Goal: Transaction & Acquisition: Purchase product/service

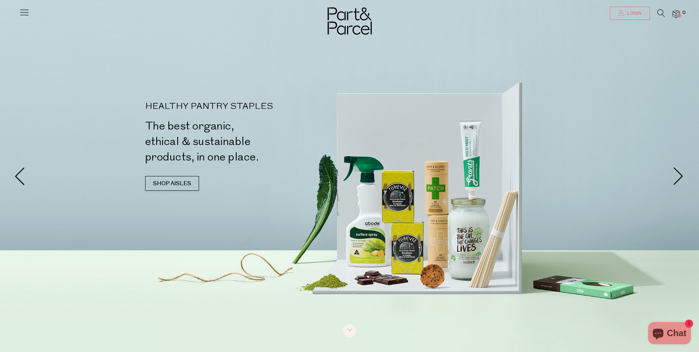
click at [638, 13] on span "Login" at bounding box center [634, 13] width 16 height 6
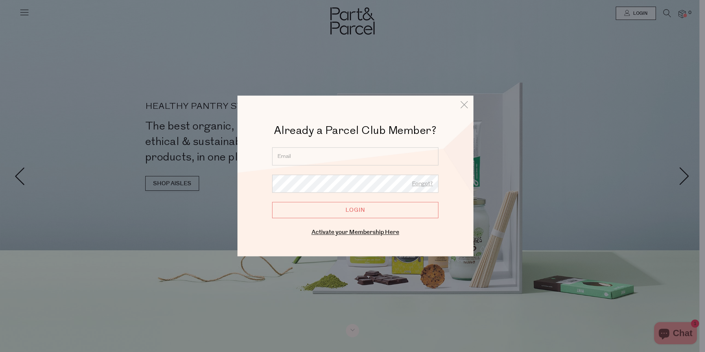
click at [328, 153] on input "email" at bounding box center [355, 156] width 166 height 18
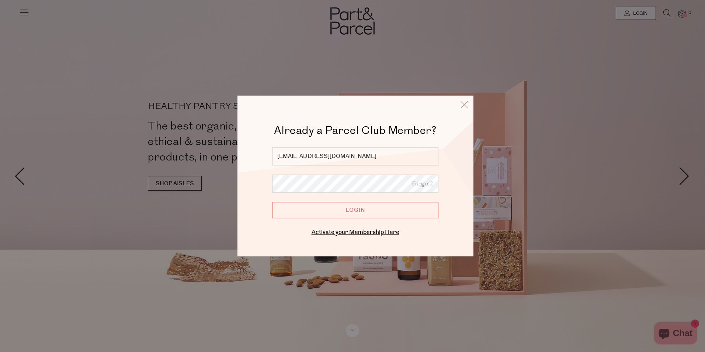
type input "elisedyball@outlook.com"
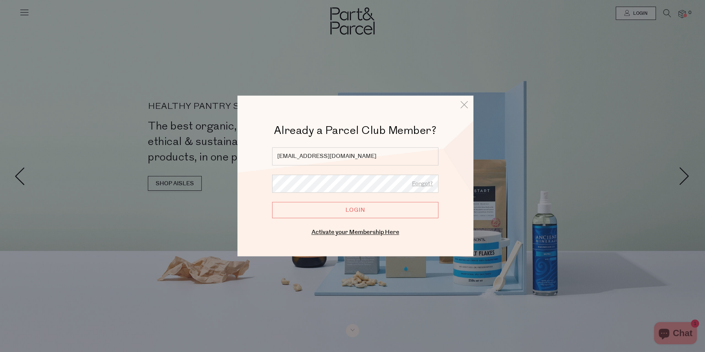
click at [272, 202] on input "Login" at bounding box center [355, 210] width 166 height 16
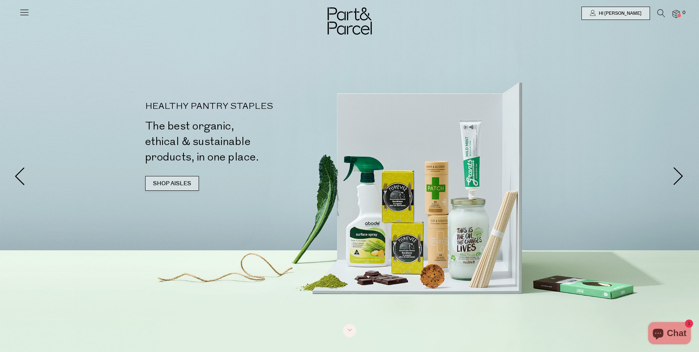
click at [157, 183] on link "SHOP AISLES" at bounding box center [172, 183] width 54 height 15
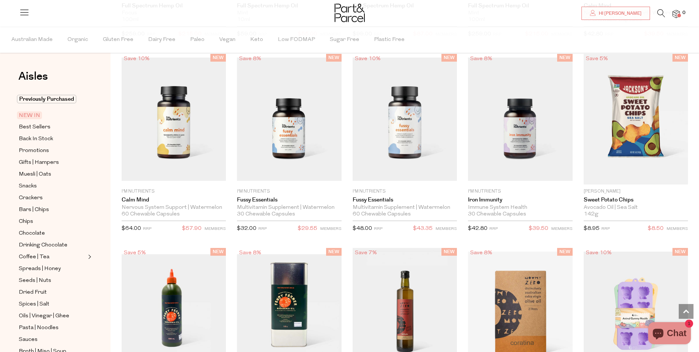
scroll to position [884, 0]
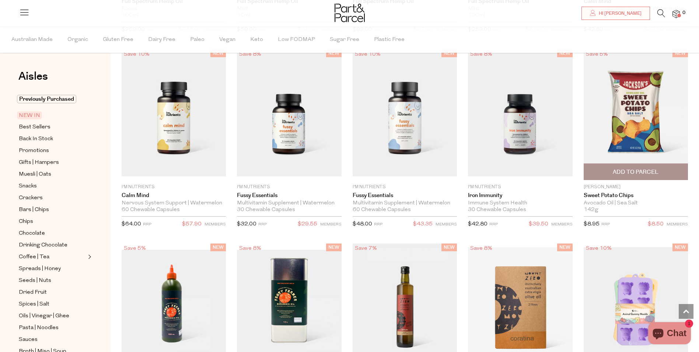
click at [669, 116] on img at bounding box center [636, 114] width 104 height 130
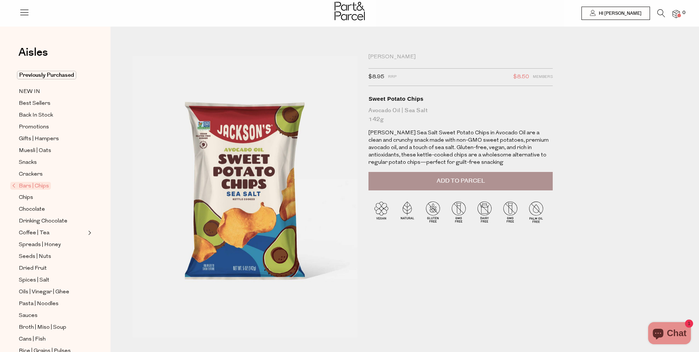
click at [469, 178] on span "Add to Parcel" at bounding box center [461, 181] width 48 height 8
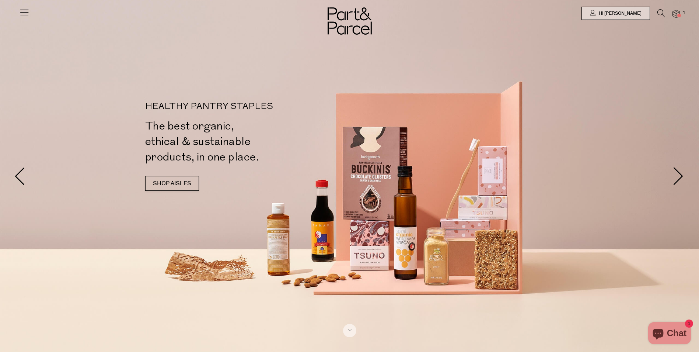
click at [659, 12] on icon at bounding box center [662, 13] width 8 height 8
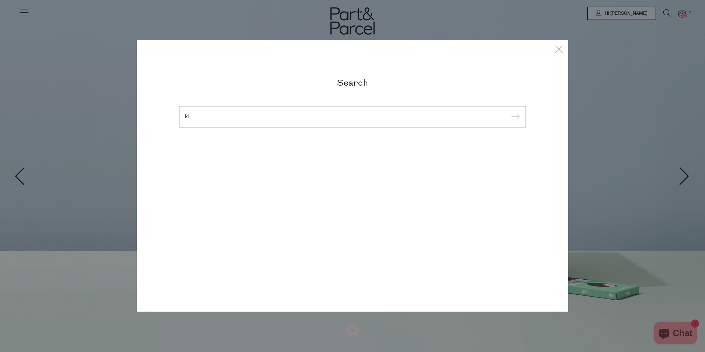
type input "k"
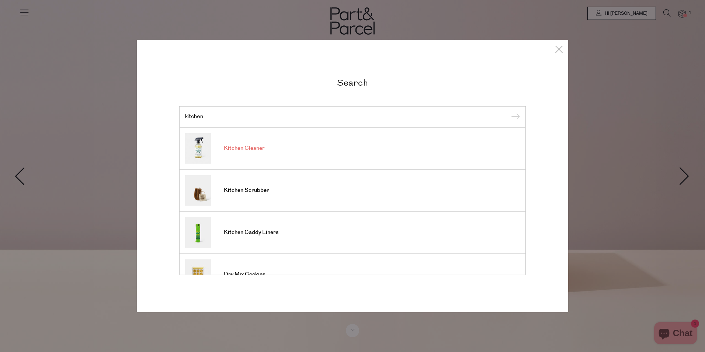
type input "kitchen"
click at [244, 149] on span "Kitchen Cleaner" at bounding box center [244, 147] width 41 height 7
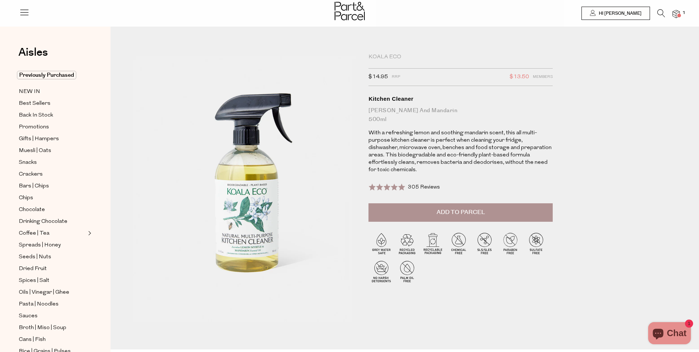
click at [404, 205] on button "Add to Parcel" at bounding box center [461, 212] width 184 height 18
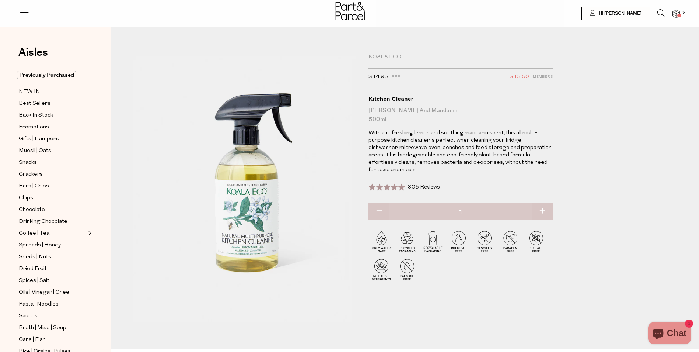
click at [659, 14] on icon at bounding box center [662, 13] width 8 height 8
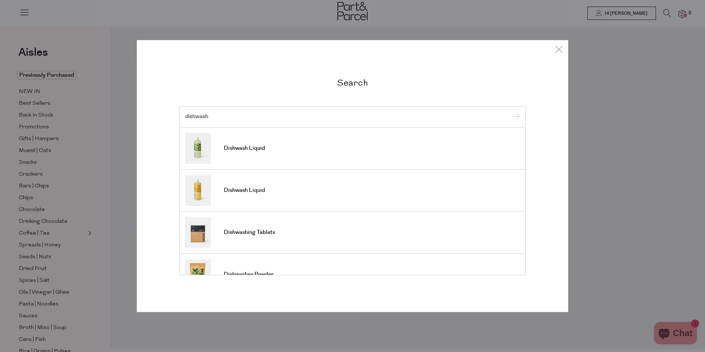
type input "dishwash"
click at [252, 193] on span "Dishwash Liquid" at bounding box center [244, 190] width 41 height 7
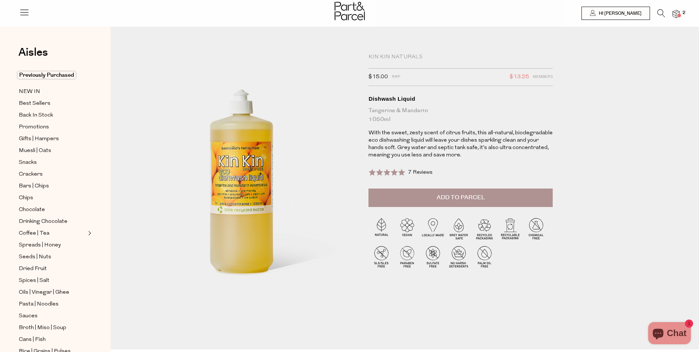
click at [454, 195] on span "Add to Parcel" at bounding box center [461, 197] width 48 height 8
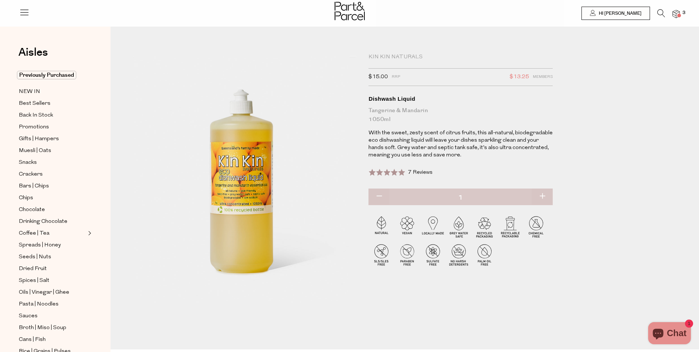
click at [662, 13] on icon at bounding box center [662, 13] width 8 height 8
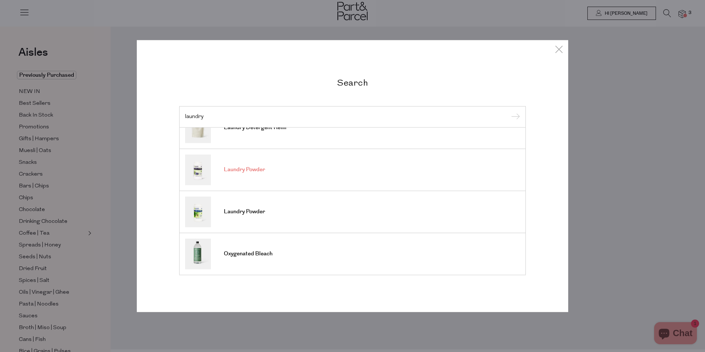
scroll to position [125, 0]
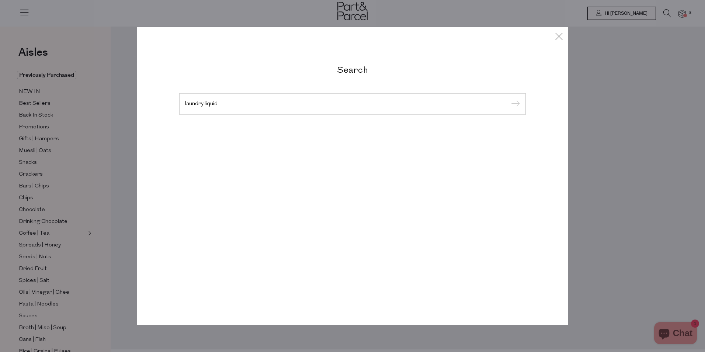
type input "laundry liquid"
click at [509, 99] on input "submit" at bounding box center [514, 104] width 11 height 11
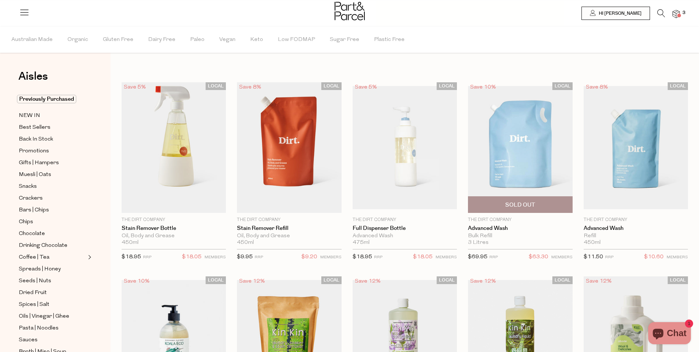
click at [533, 173] on img at bounding box center [520, 147] width 104 height 123
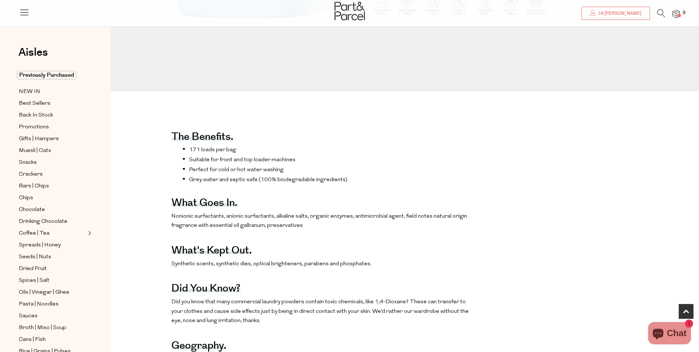
scroll to position [332, 0]
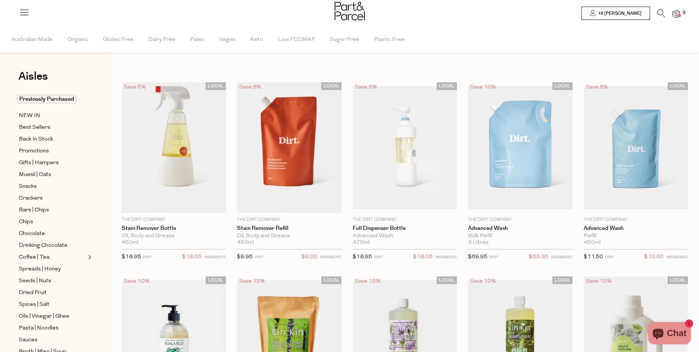
click at [663, 13] on icon at bounding box center [662, 13] width 8 height 8
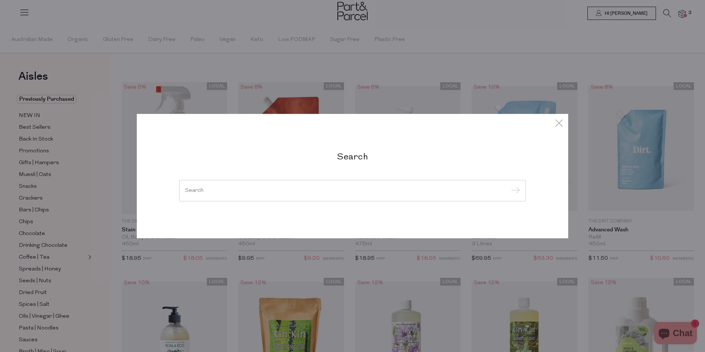
click at [234, 189] on input "search" at bounding box center [352, 191] width 335 height 6
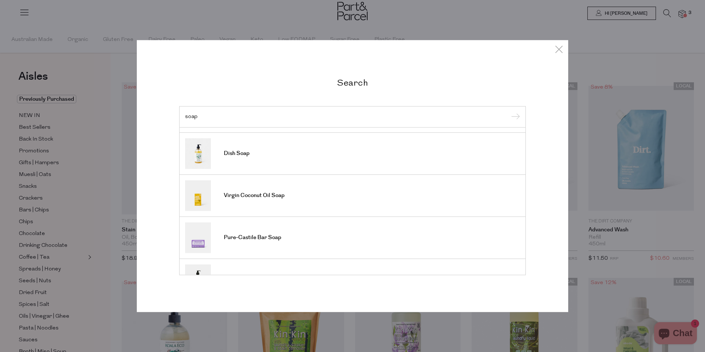
scroll to position [221, 0]
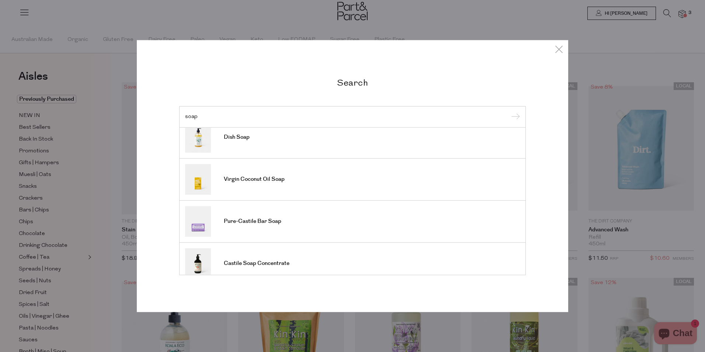
drag, startPoint x: 214, startPoint y: 115, endPoint x: 159, endPoint y: 108, distance: 55.0
click at [159, 108] on div "Search soap Pure-Castile Bar Soap Castile Soap Concentrate Dish Soap Refill Vir…" at bounding box center [352, 176] width 431 height 272
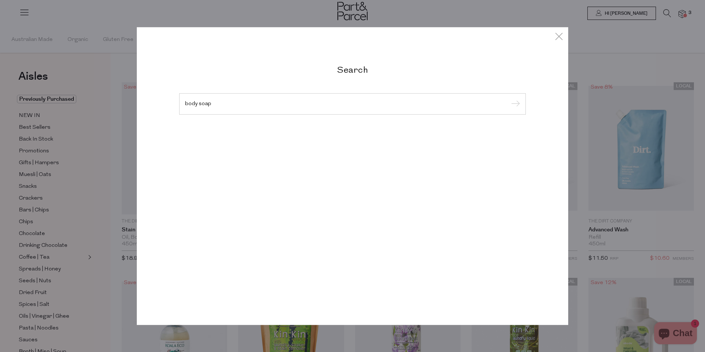
type input "body soap"
click at [509, 99] on input "submit" at bounding box center [514, 104] width 11 height 11
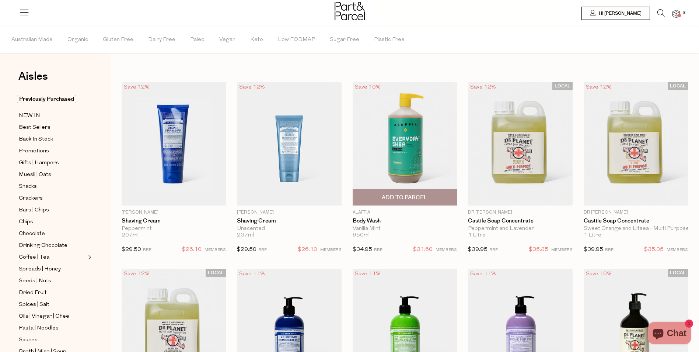
click at [407, 193] on span "Add To Parcel" at bounding box center [405, 197] width 100 height 16
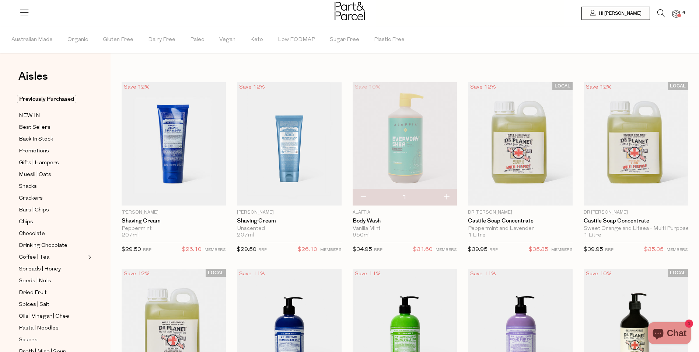
click at [661, 13] on icon at bounding box center [662, 13] width 8 height 8
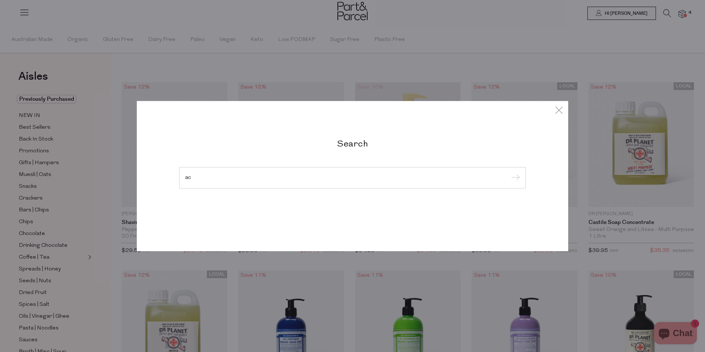
type input "a"
type input "cleanser"
click at [509, 173] on input "submit" at bounding box center [514, 178] width 11 height 11
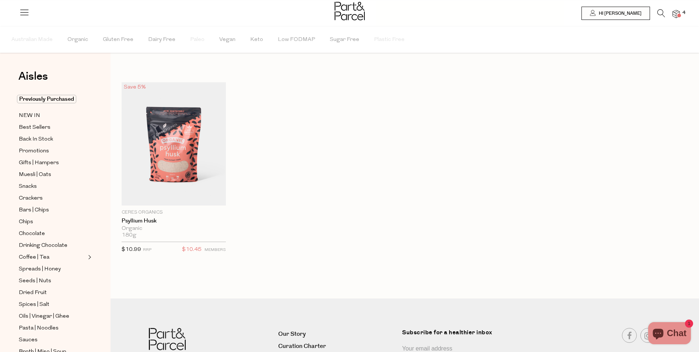
click at [659, 10] on icon at bounding box center [662, 13] width 8 height 8
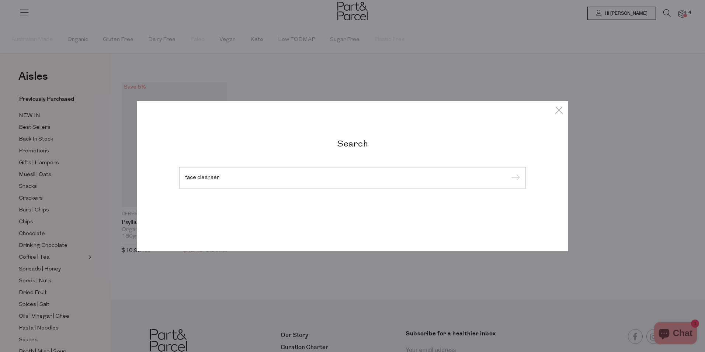
type input "face cleanser"
click at [509, 173] on input "submit" at bounding box center [514, 178] width 11 height 11
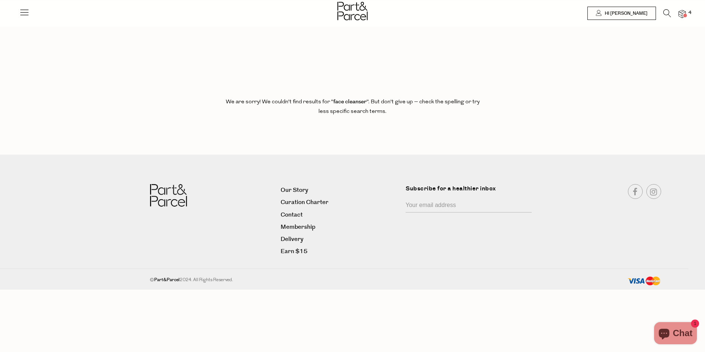
click at [22, 13] on icon at bounding box center [24, 12] width 10 height 10
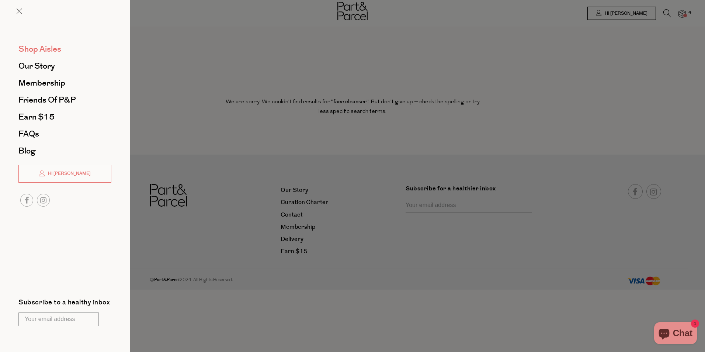
click at [41, 46] on span "Shop Aisles" at bounding box center [39, 49] width 43 height 12
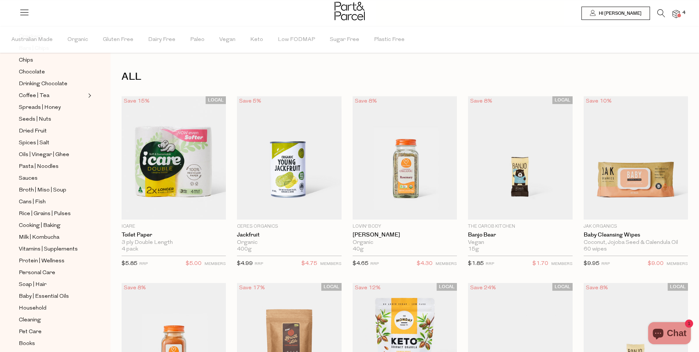
scroll to position [177, 0]
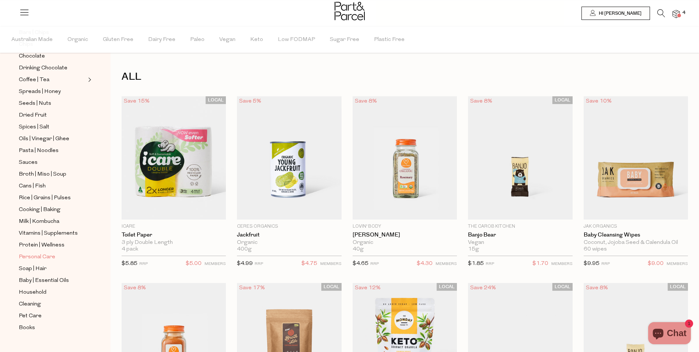
click at [45, 252] on span "Personal Care" at bounding box center [37, 256] width 36 height 9
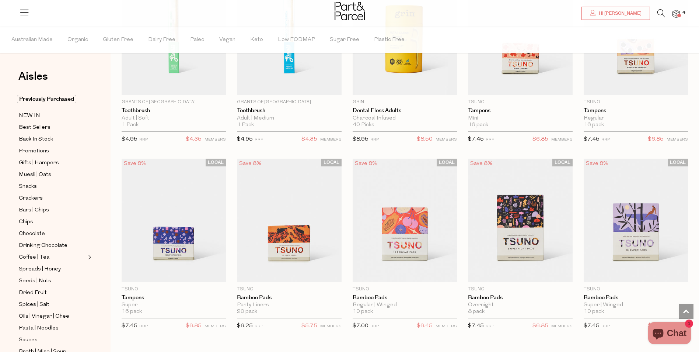
scroll to position [1622, 0]
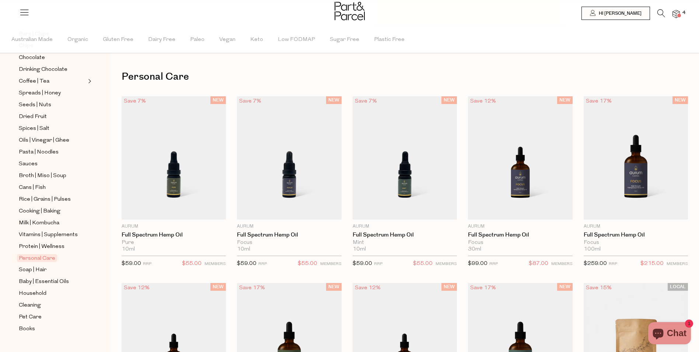
scroll to position [177, 0]
click at [43, 264] on span "Soap | Hair" at bounding box center [33, 268] width 28 height 9
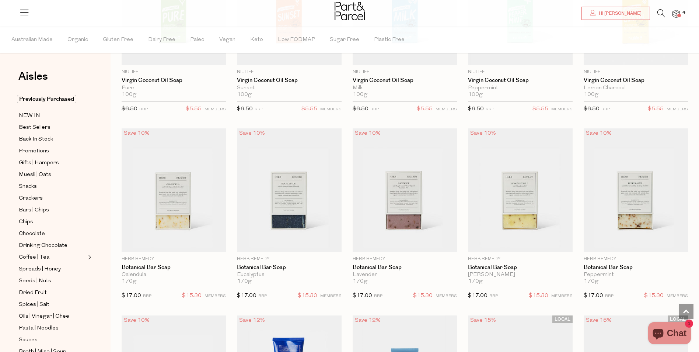
scroll to position [995, 0]
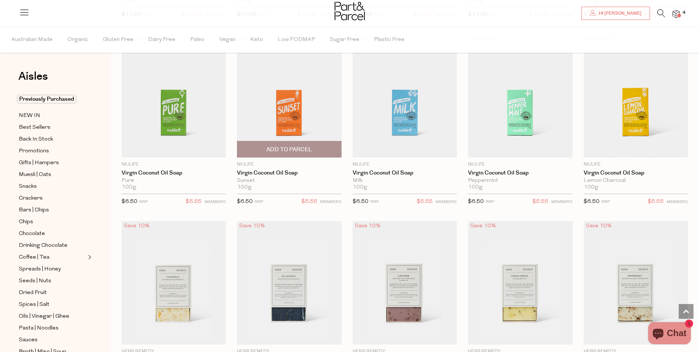
click at [303, 142] on span "Add To Parcel" at bounding box center [289, 149] width 100 height 16
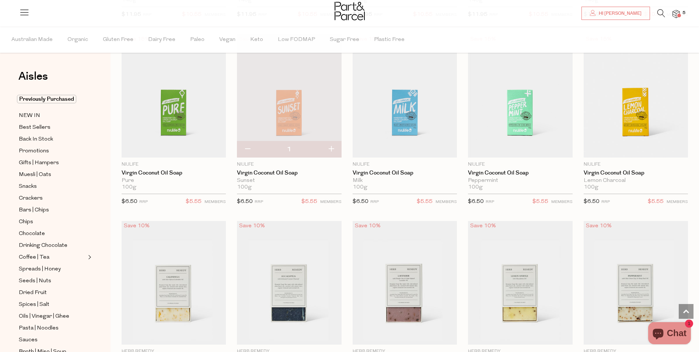
click at [247, 147] on button "button" at bounding box center [247, 149] width 21 height 16
type input "0"
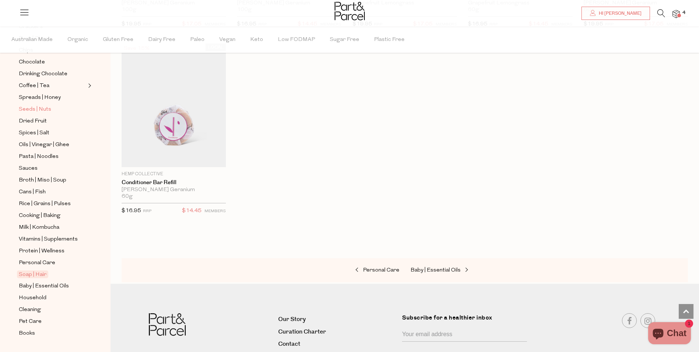
scroll to position [177, 0]
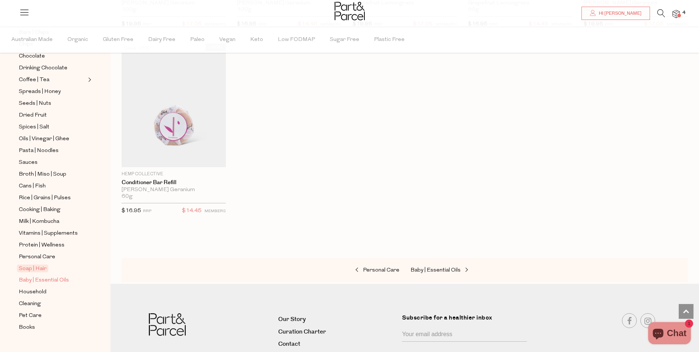
click at [43, 276] on span "Baby | Essential Oils" at bounding box center [44, 280] width 50 height 9
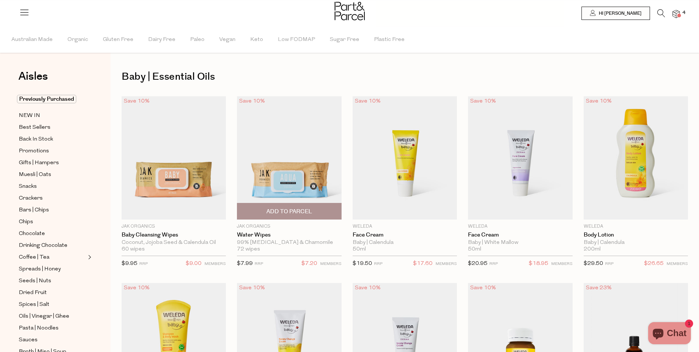
click at [280, 210] on span "Add To Parcel" at bounding box center [290, 212] width 46 height 8
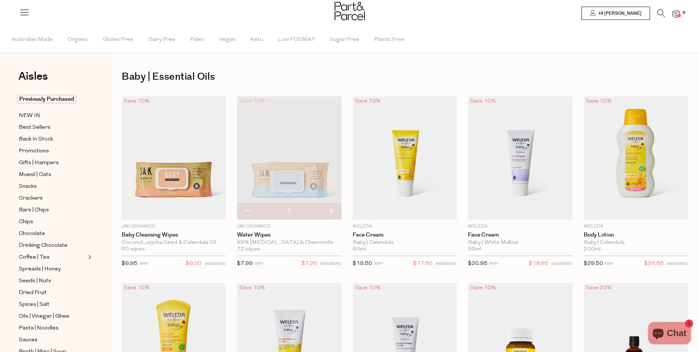
click at [333, 212] on button "button" at bounding box center [331, 211] width 21 height 16
type input "2"
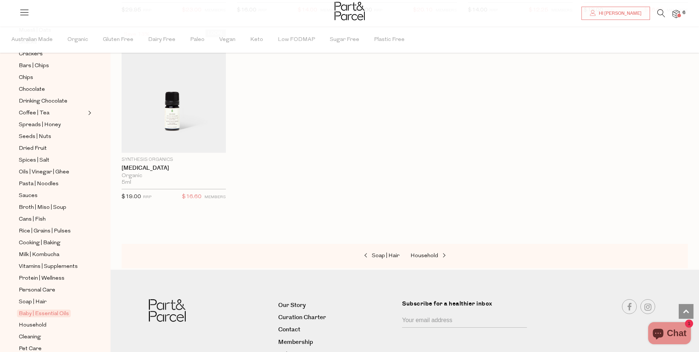
scroll to position [177, 0]
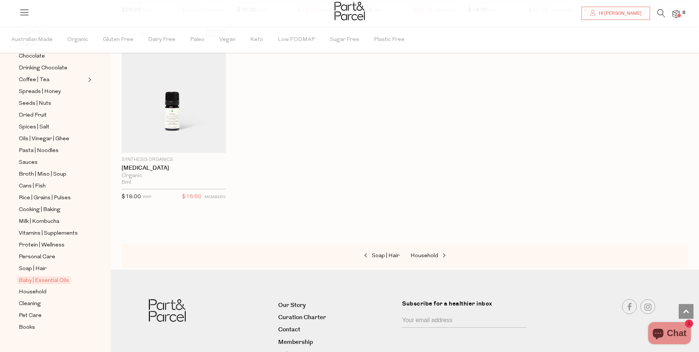
click at [664, 11] on icon at bounding box center [662, 13] width 8 height 8
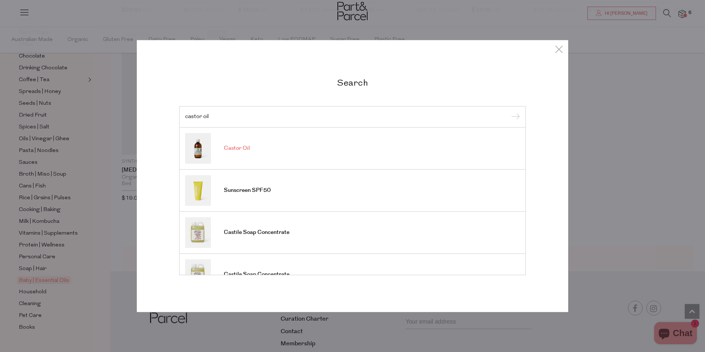
type input "castor oil"
click at [259, 152] on link "Castor Oil" at bounding box center [352, 148] width 335 height 31
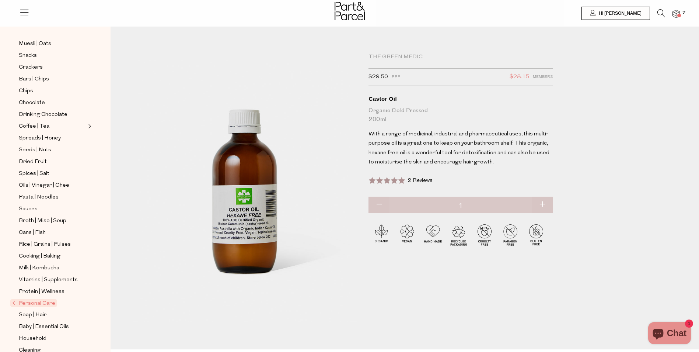
scroll to position [133, 0]
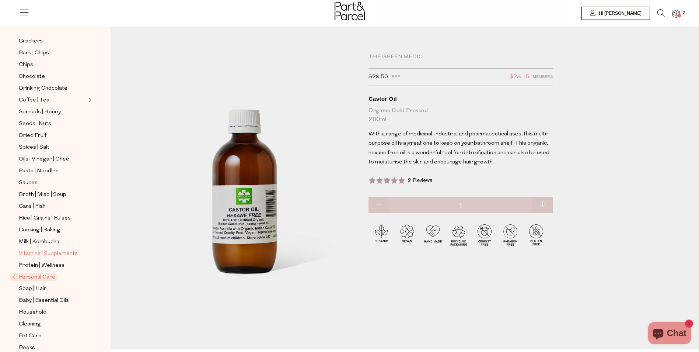
click at [57, 249] on span "Vitamins | Supplements" at bounding box center [48, 253] width 59 height 9
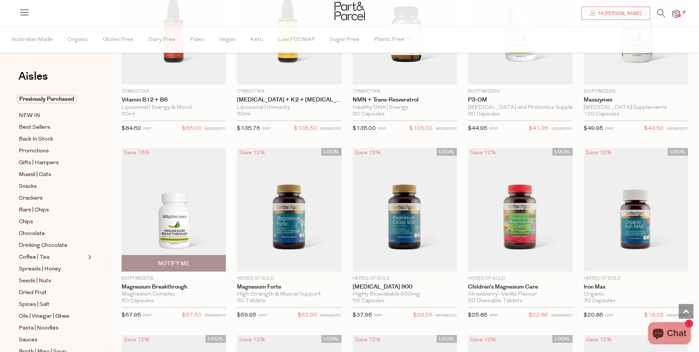
scroll to position [737, 0]
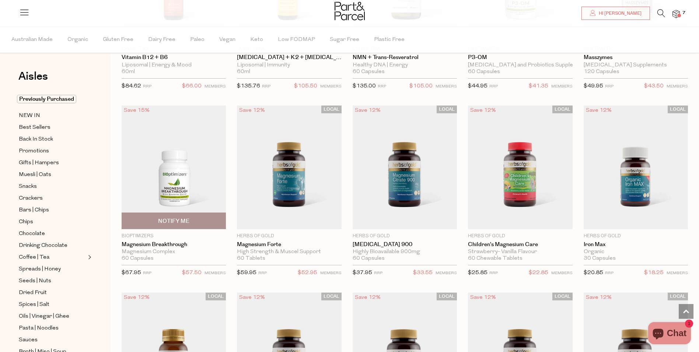
click at [189, 222] on span "Notify Me" at bounding box center [173, 221] width 31 height 8
type input "Notify when available"
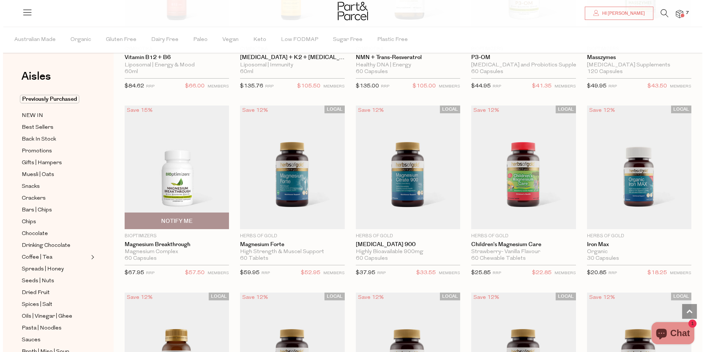
scroll to position [741, 0]
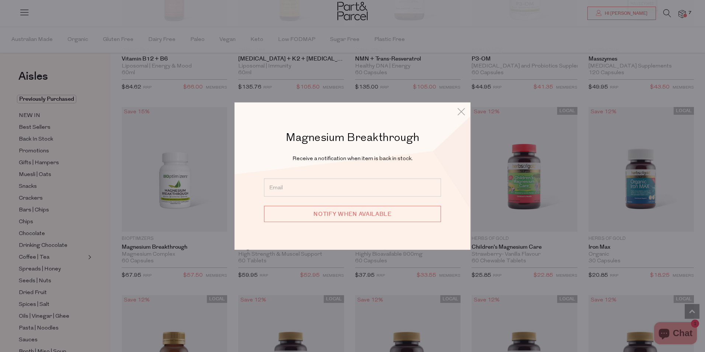
click at [280, 186] on input "email" at bounding box center [352, 187] width 177 height 18
type input "elisedyball@outlook.com"
click at [346, 213] on input "Notify when available" at bounding box center [352, 213] width 177 height 16
type input "We will be in touch"
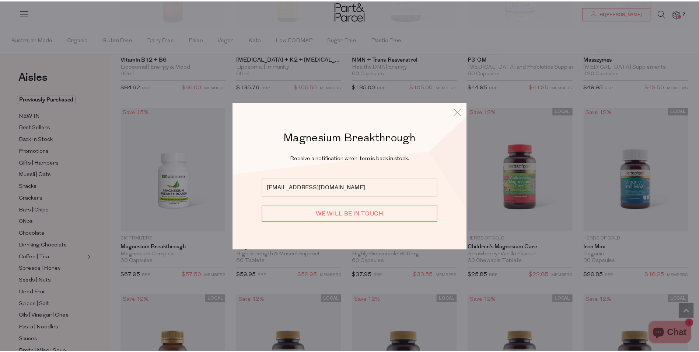
scroll to position [737, 0]
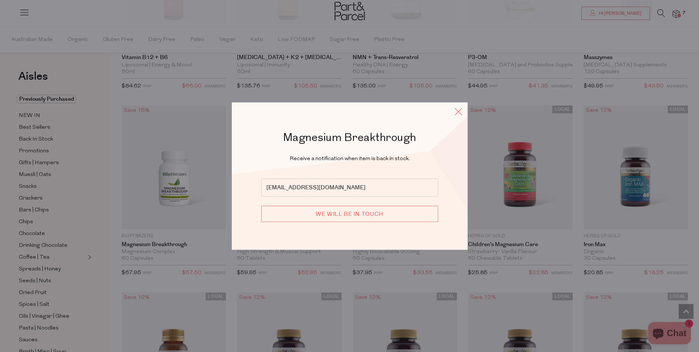
click at [458, 115] on icon at bounding box center [458, 111] width 11 height 11
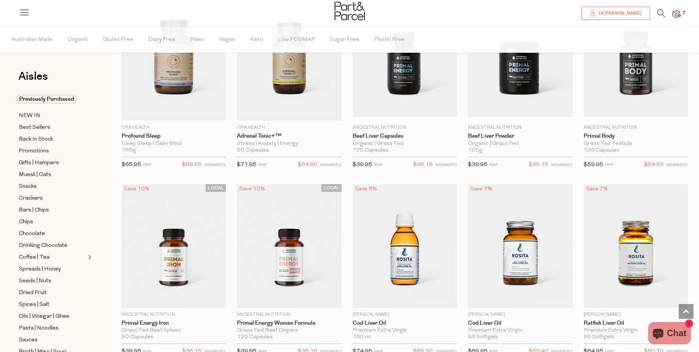
scroll to position [1659, 0]
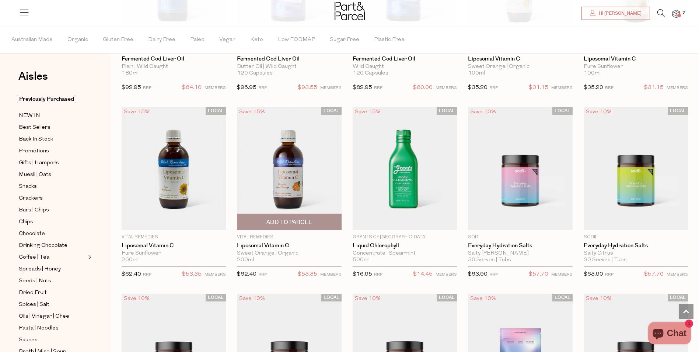
scroll to position [2064, 0]
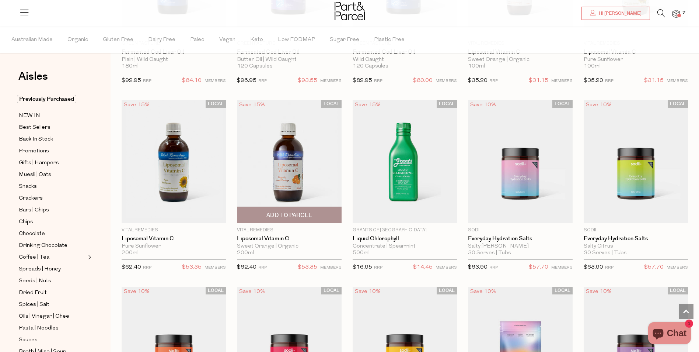
click at [320, 175] on img at bounding box center [289, 161] width 104 height 123
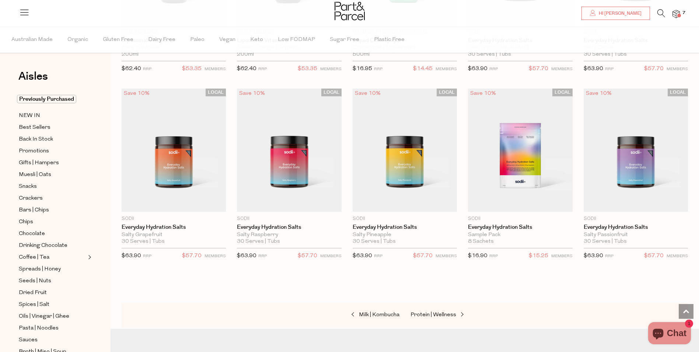
scroll to position [197, 0]
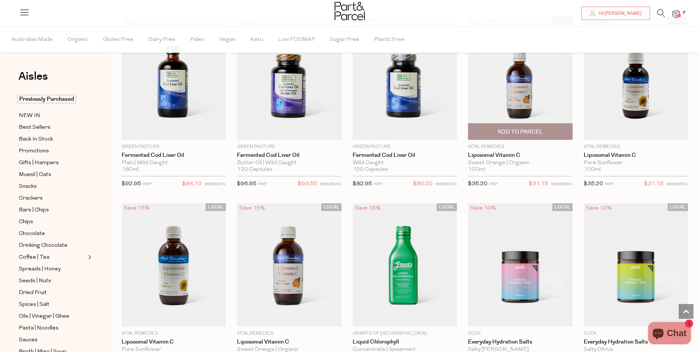
scroll to position [1974, 0]
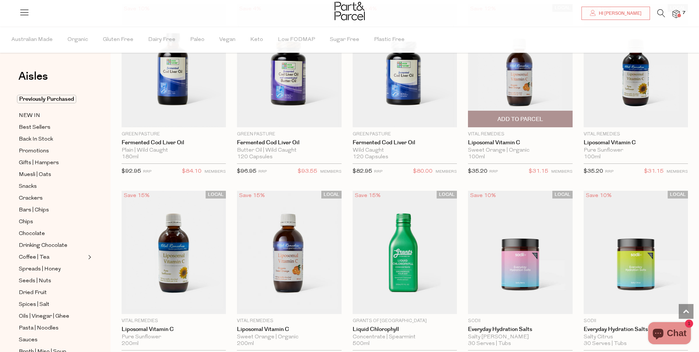
click at [537, 78] on img at bounding box center [520, 65] width 104 height 123
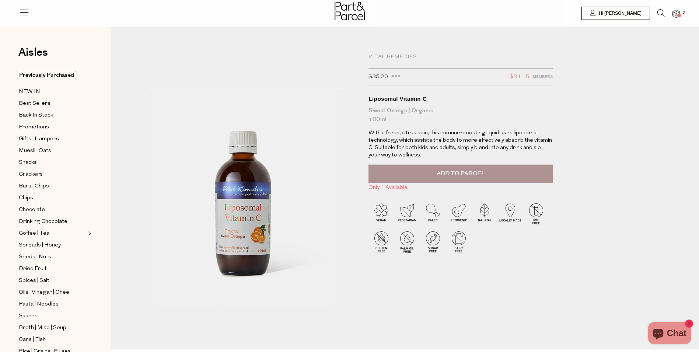
click at [452, 175] on span "Add to Parcel" at bounding box center [461, 173] width 48 height 8
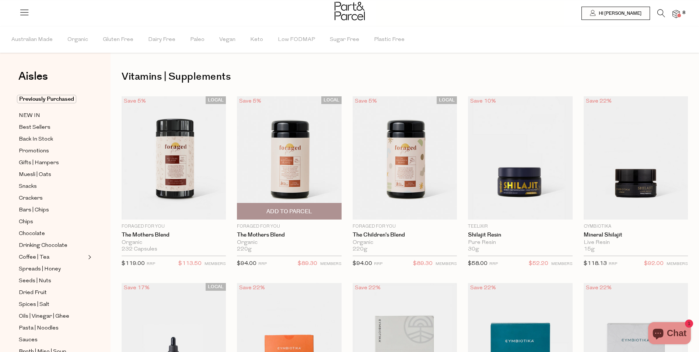
click at [302, 160] on img at bounding box center [289, 157] width 104 height 123
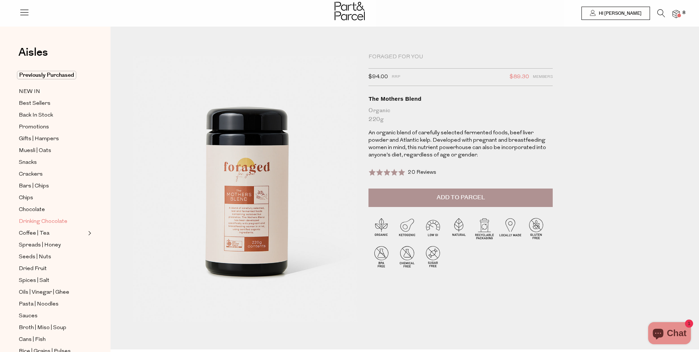
scroll to position [74, 0]
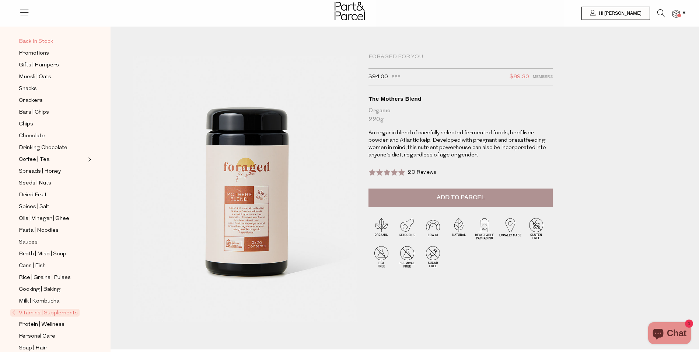
click at [40, 43] on span "Back In Stock" at bounding box center [36, 41] width 34 height 9
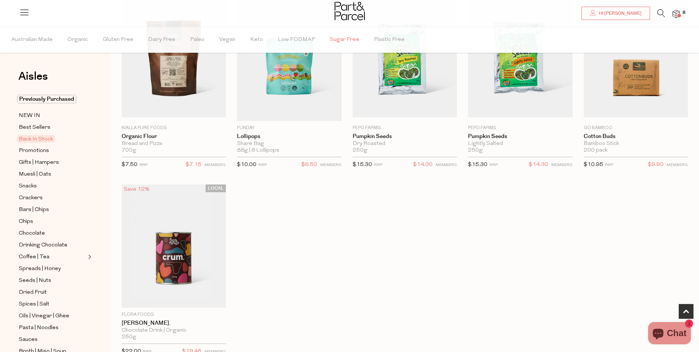
scroll to position [258, 0]
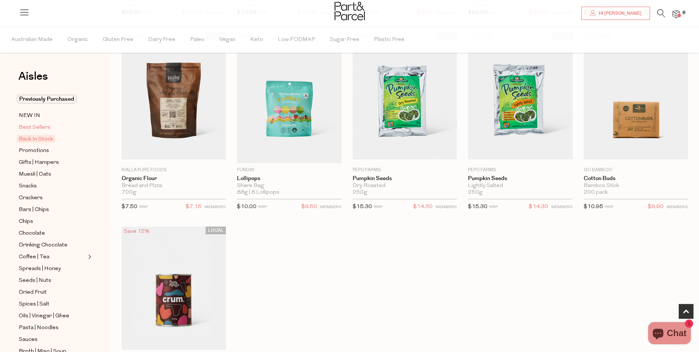
click at [36, 127] on span "Best Sellers" at bounding box center [35, 127] width 32 height 9
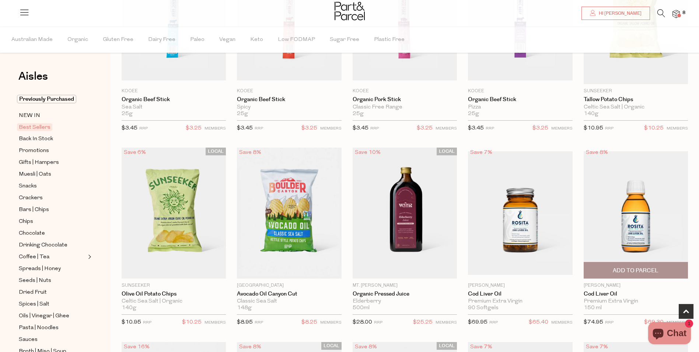
scroll to position [37, 0]
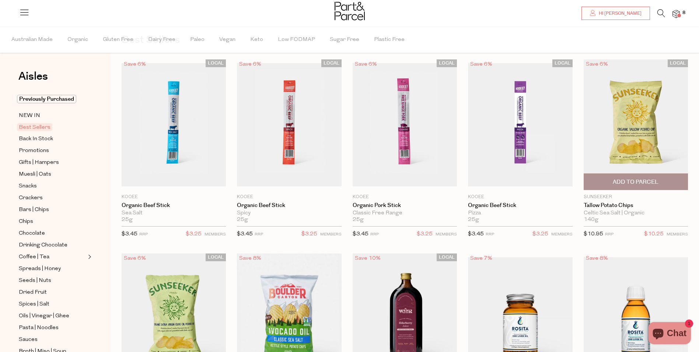
click at [654, 180] on span "Add To Parcel" at bounding box center [636, 182] width 46 height 8
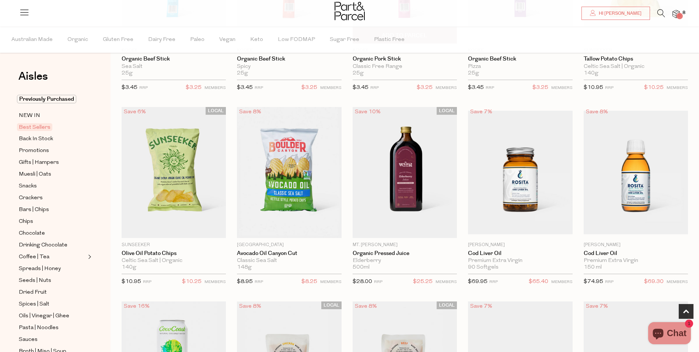
scroll to position [184, 0]
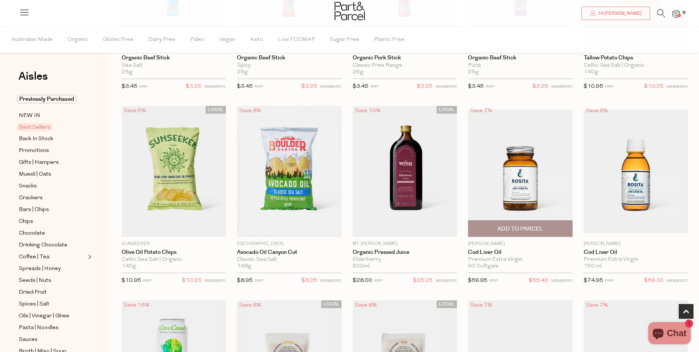
click at [527, 155] on img at bounding box center [520, 170] width 104 height 123
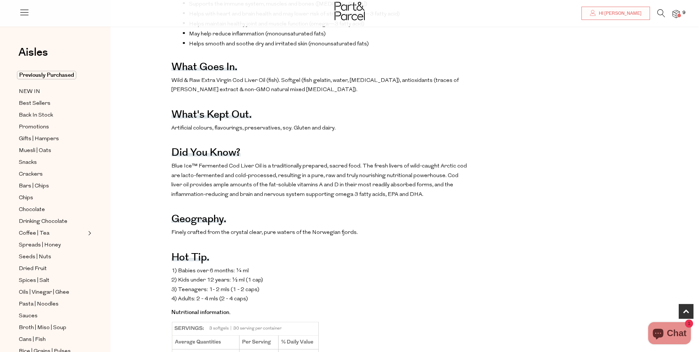
scroll to position [405, 0]
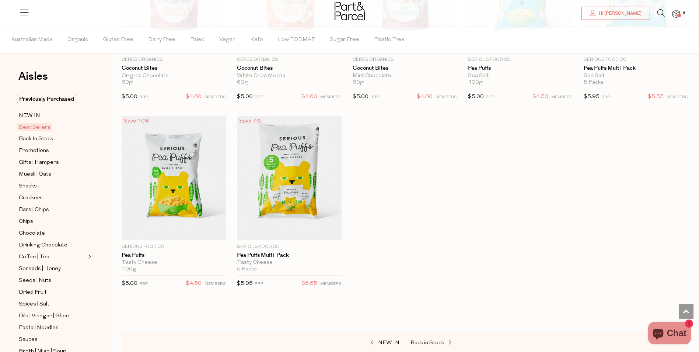
scroll to position [1511, 0]
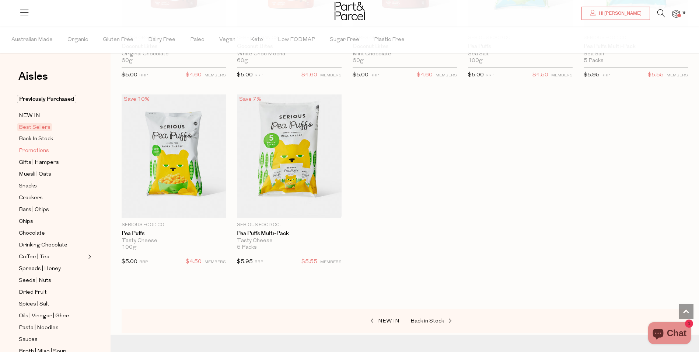
click at [38, 149] on span "Promotions" at bounding box center [34, 150] width 30 height 9
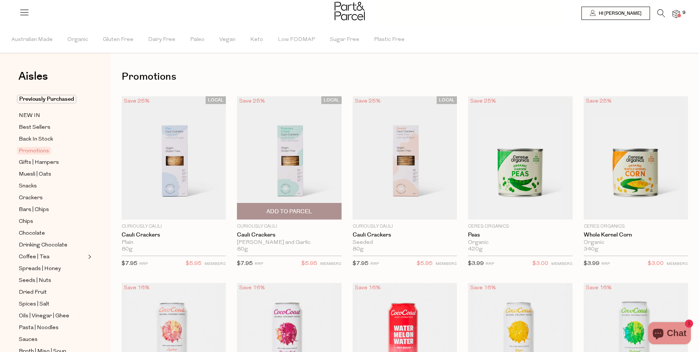
click at [302, 153] on img at bounding box center [289, 157] width 104 height 123
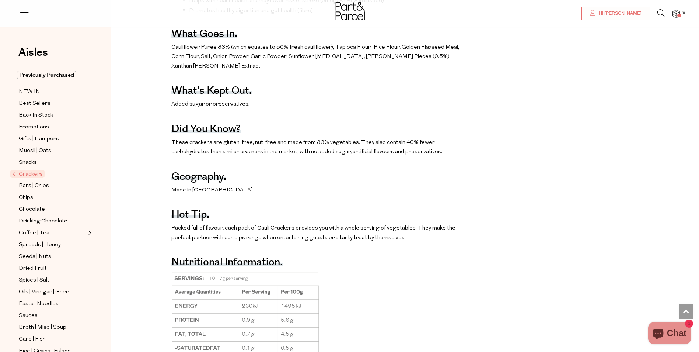
scroll to position [516, 0]
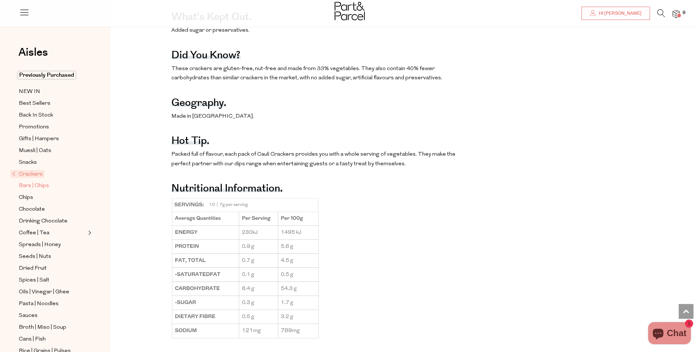
click at [27, 184] on span "Bars | Chips" at bounding box center [34, 185] width 30 height 9
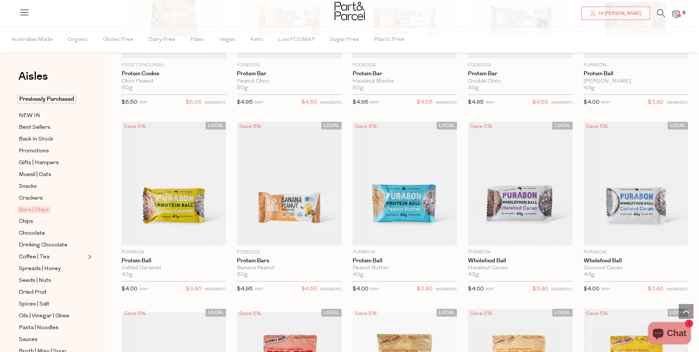
scroll to position [1585, 0]
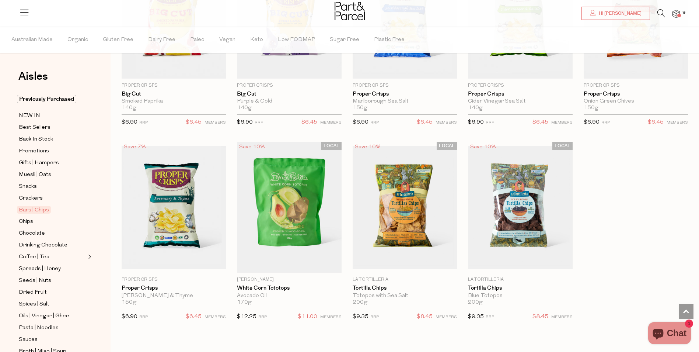
scroll to position [2433, 0]
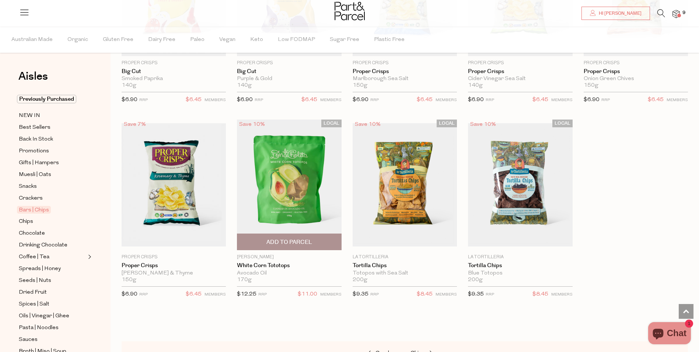
click at [290, 238] on span "Add To Parcel" at bounding box center [290, 242] width 46 height 8
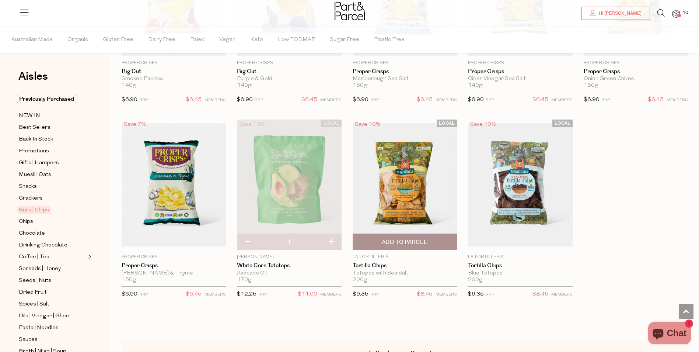
click at [401, 200] on img at bounding box center [405, 184] width 104 height 123
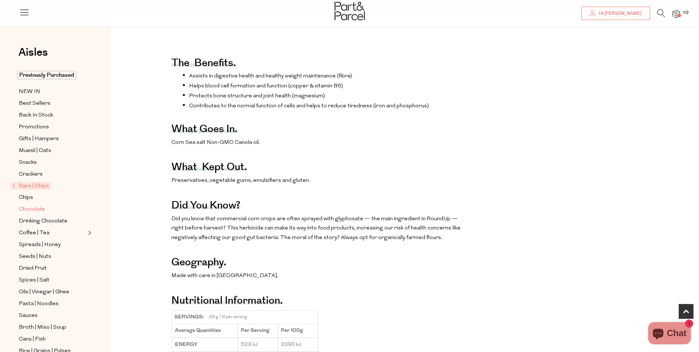
click at [35, 205] on span "Chocolate" at bounding box center [32, 209] width 26 height 9
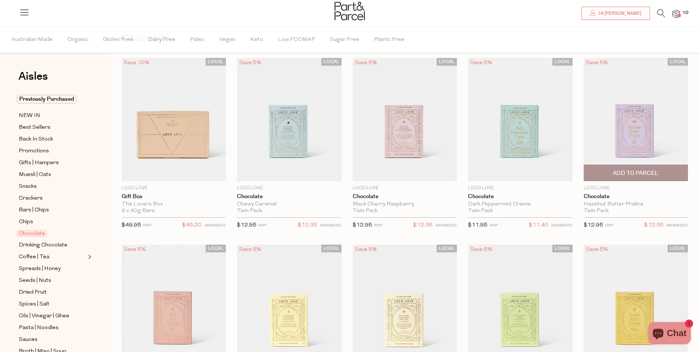
scroll to position [37, 0]
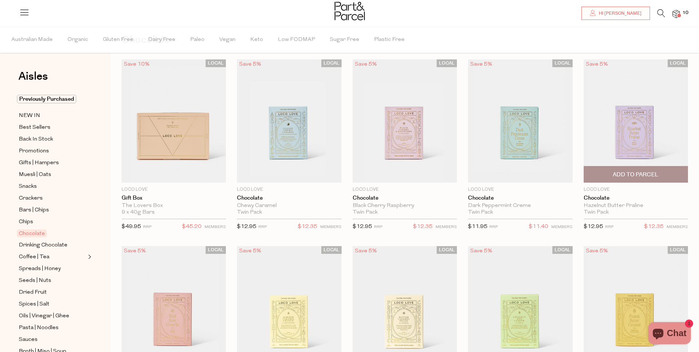
click at [652, 170] on span "Add To Parcel" at bounding box center [636, 174] width 100 height 16
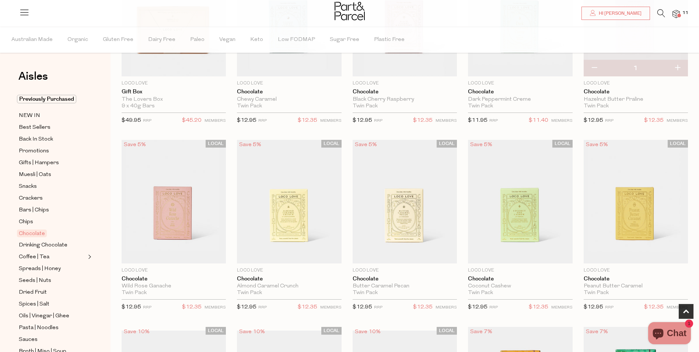
scroll to position [147, 0]
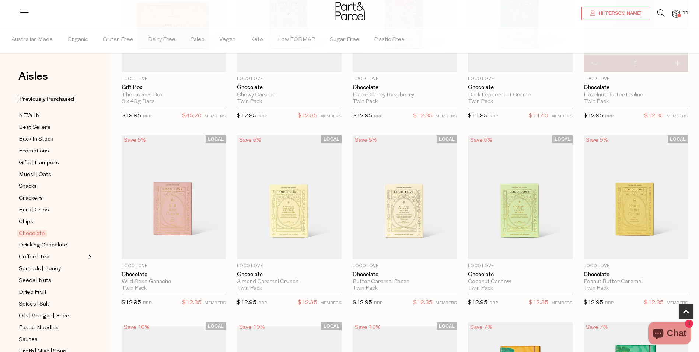
click at [677, 66] on button "button" at bounding box center [677, 64] width 21 height 16
type input "2"
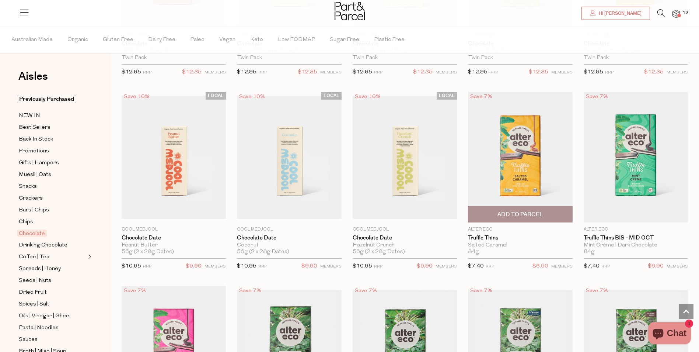
scroll to position [369, 0]
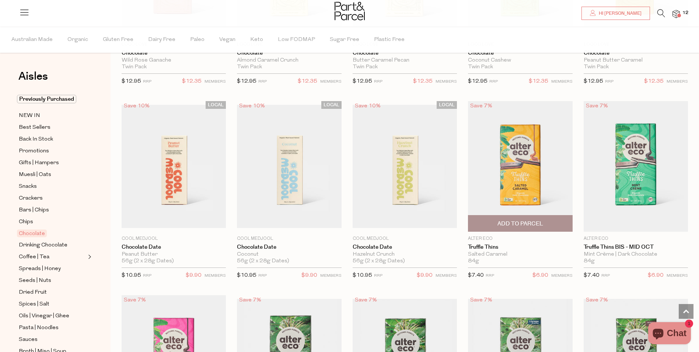
click at [522, 225] on span "Add To Parcel" at bounding box center [521, 224] width 46 height 8
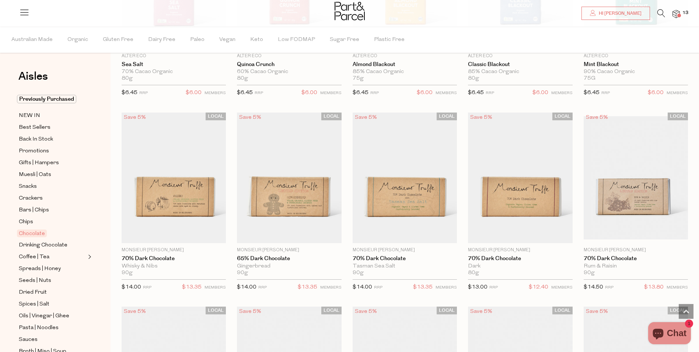
scroll to position [922, 0]
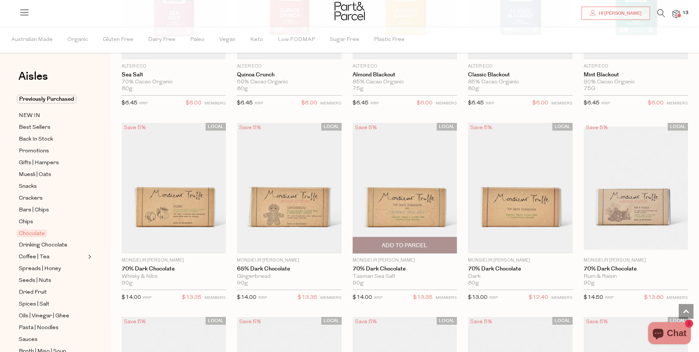
click at [433, 241] on span "Add To Parcel" at bounding box center [405, 245] width 100 height 16
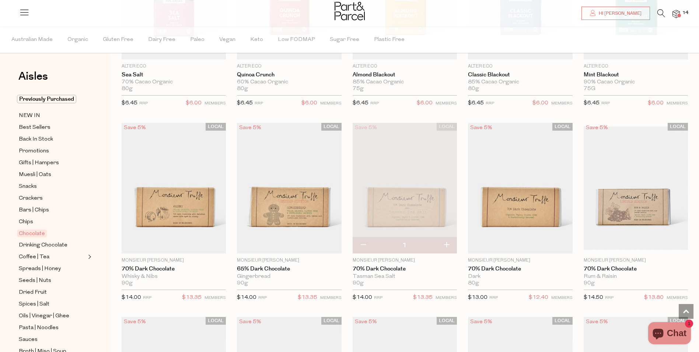
click at [443, 244] on button "button" at bounding box center [446, 245] width 21 height 16
type input "2"
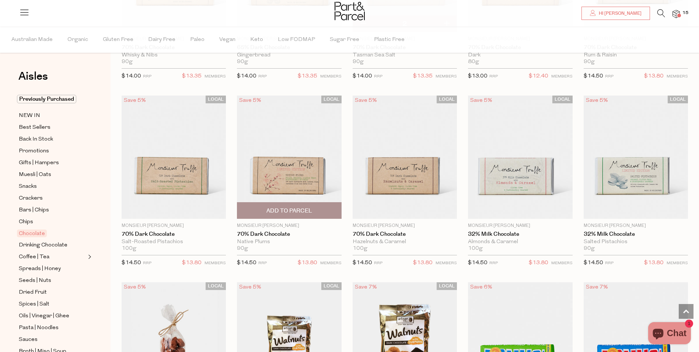
scroll to position [885, 0]
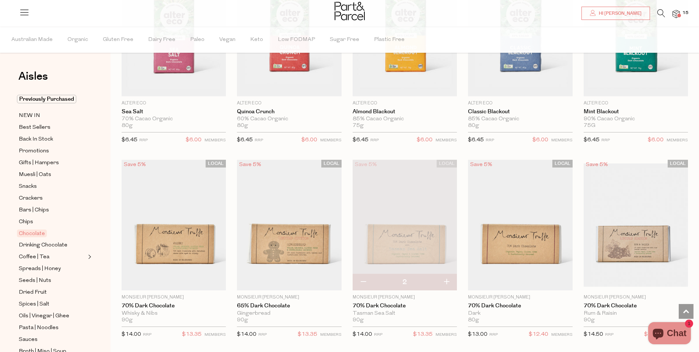
click at [441, 234] on img at bounding box center [405, 225] width 104 height 130
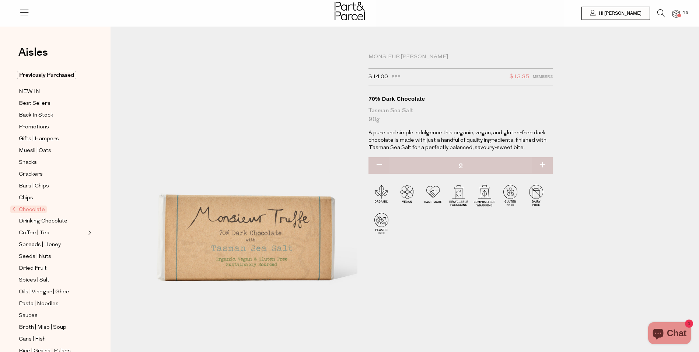
click at [679, 12] on img at bounding box center [676, 14] width 7 height 8
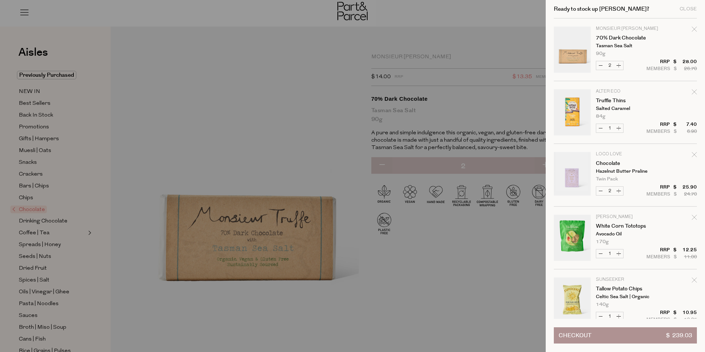
drag, startPoint x: 692, startPoint y: 92, endPoint x: 652, endPoint y: 134, distance: 57.9
click at [652, 134] on tr "Alter Eco Truffle Thins Salted Caramel 84g Only 31 Available Decrease Truffle T…" at bounding box center [625, 116] width 143 height 55
drag, startPoint x: 652, startPoint y: 134, endPoint x: 655, endPoint y: 99, distance: 35.1
click at [655, 99] on td "Alter Eco Truffle Thins Salted Caramel 84g Only 31 Available" at bounding box center [646, 103] width 101 height 29
click at [692, 154] on icon "Remove Chocolate" at bounding box center [694, 154] width 5 height 5
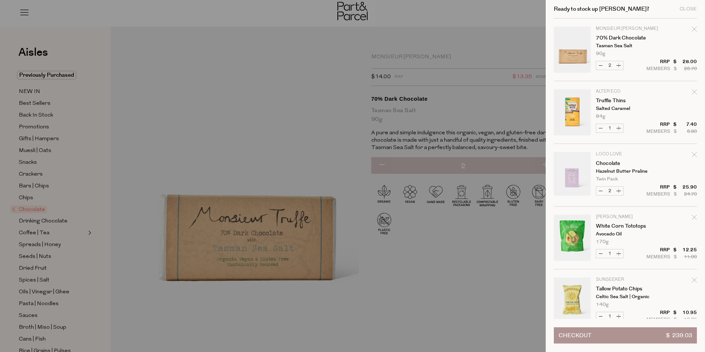
type input "Add Membership"
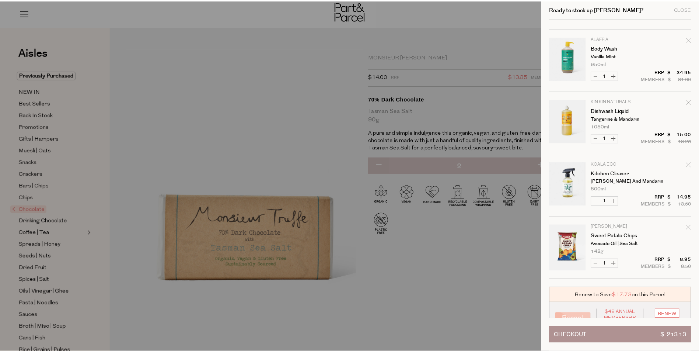
scroll to position [456, 0]
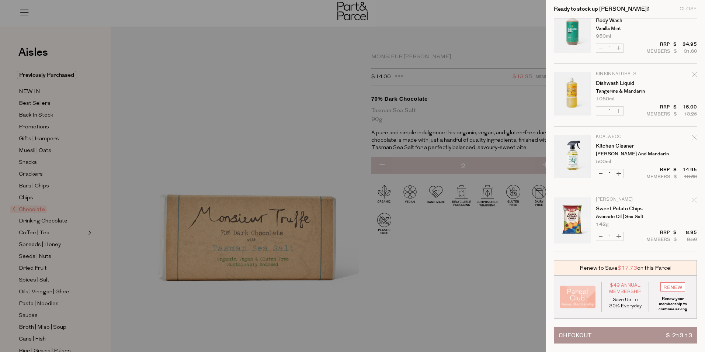
click at [419, 279] on div at bounding box center [352, 176] width 705 height 352
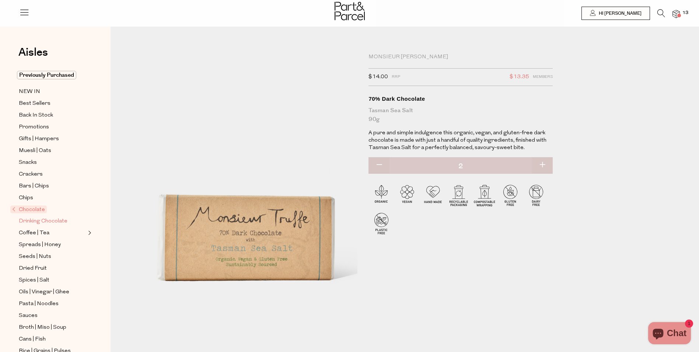
click at [41, 218] on span "Drinking Chocolate" at bounding box center [43, 221] width 49 height 9
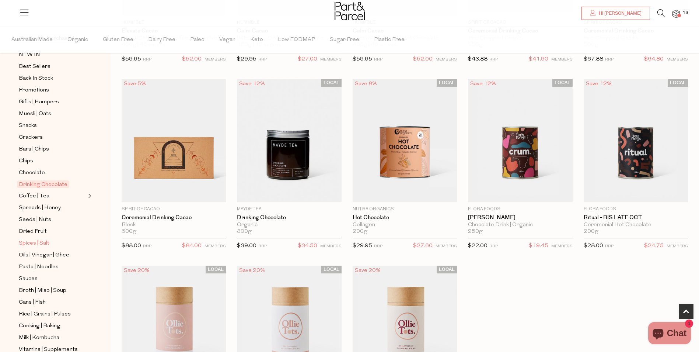
scroll to position [74, 0]
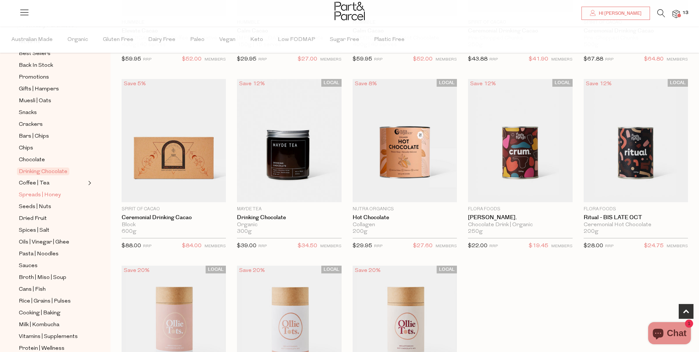
click at [45, 193] on span "Spreads | Honey" at bounding box center [40, 195] width 42 height 9
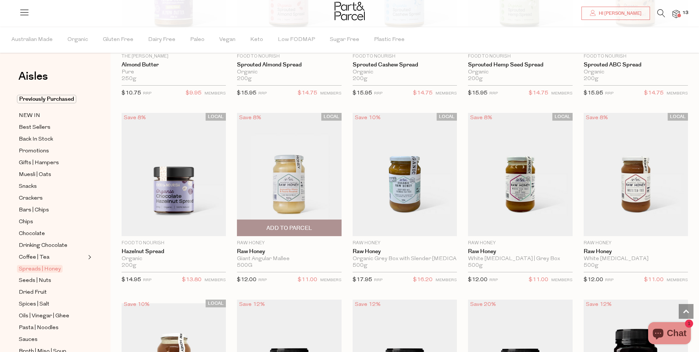
scroll to position [1548, 0]
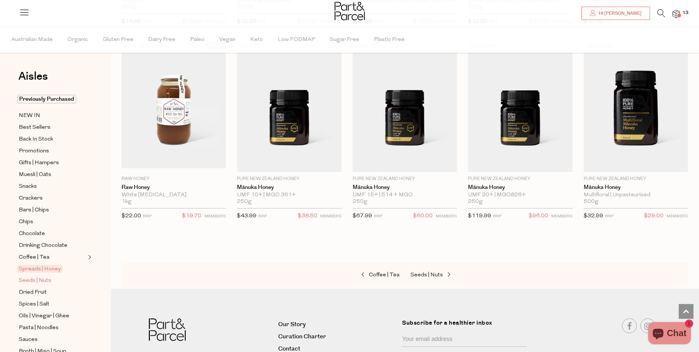
click at [35, 276] on span "Seeds | Nuts" at bounding box center [35, 280] width 32 height 9
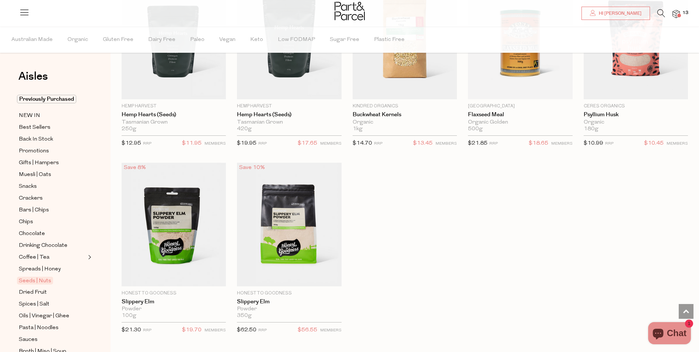
scroll to position [1732, 0]
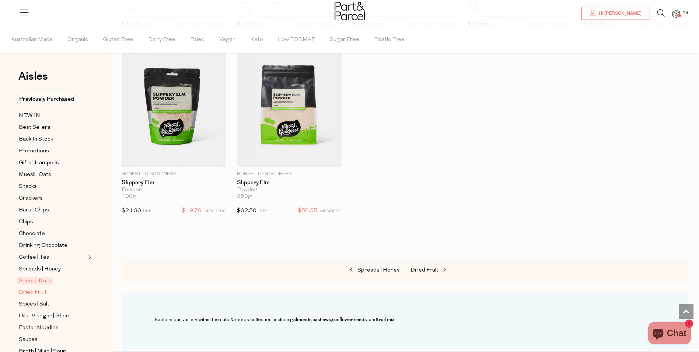
click at [34, 288] on span "Dried Fruit" at bounding box center [33, 292] width 28 height 9
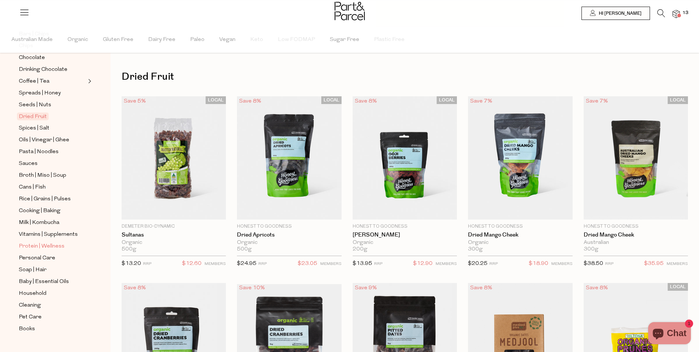
scroll to position [177, 0]
click at [29, 122] on span "Spices | Salt" at bounding box center [34, 126] width 31 height 9
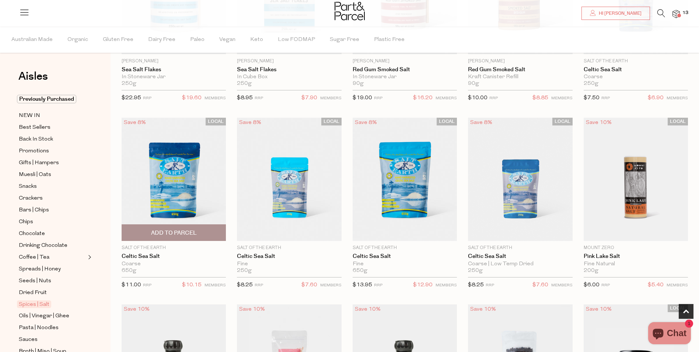
scroll to position [184, 0]
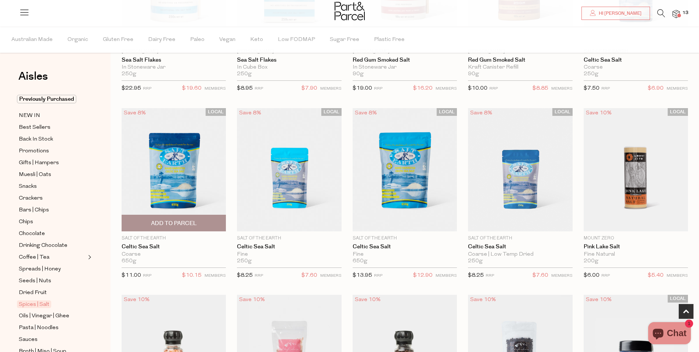
click at [186, 218] on span "Add To Parcel" at bounding box center [174, 223] width 100 height 16
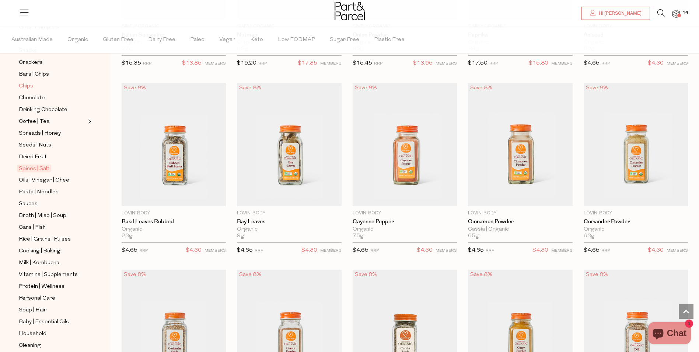
scroll to position [177, 0]
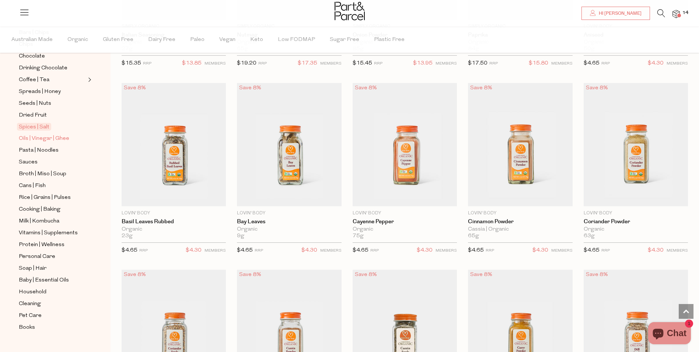
click at [28, 134] on span "Oils | Vinegar | Ghee" at bounding box center [44, 138] width 50 height 9
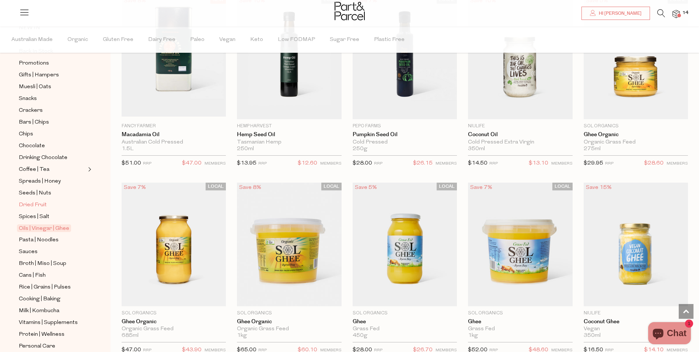
scroll to position [111, 0]
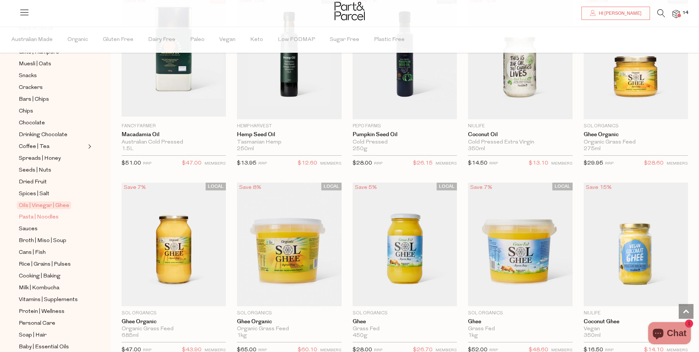
click at [34, 213] on span "Pasta | Noodles" at bounding box center [39, 217] width 40 height 9
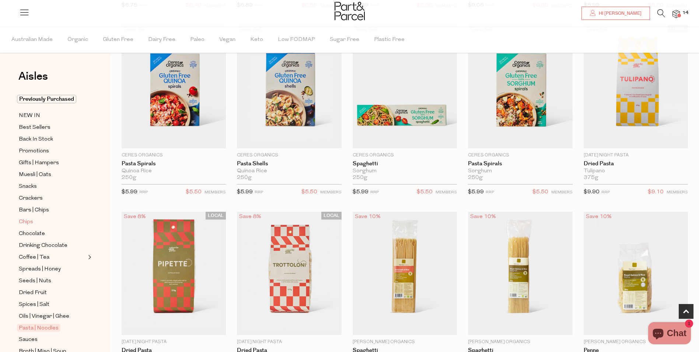
scroll to position [177, 0]
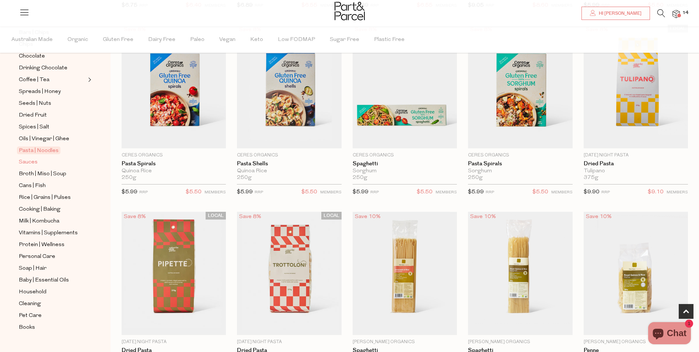
click at [33, 158] on span "Sauces" at bounding box center [28, 162] width 19 height 9
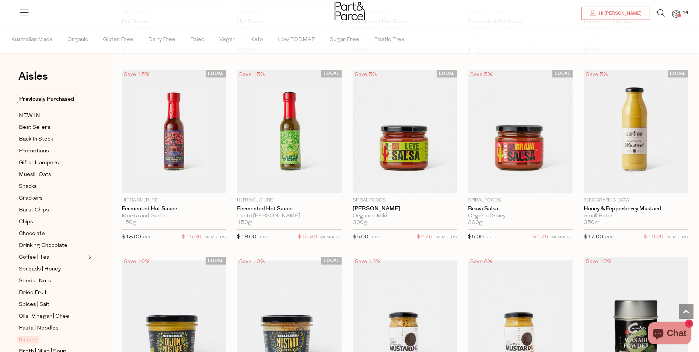
scroll to position [1438, 0]
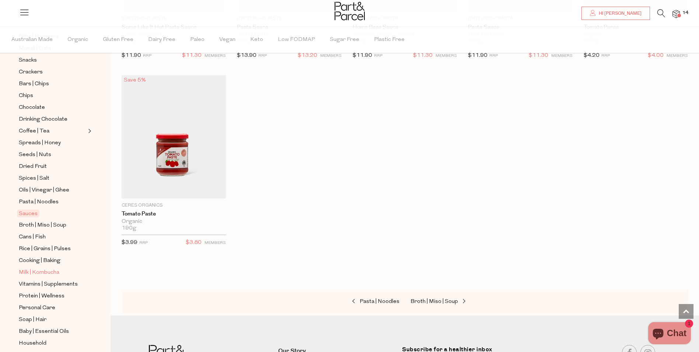
scroll to position [147, 0]
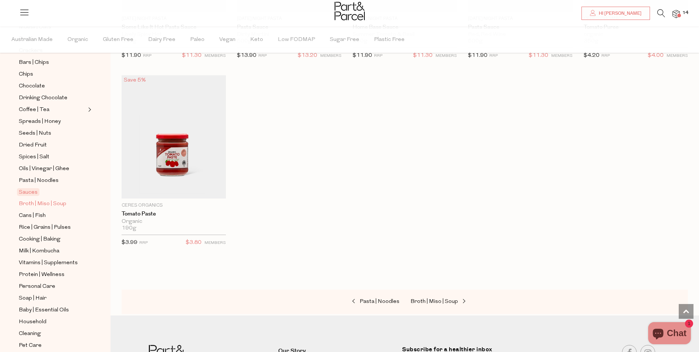
click at [39, 199] on span "Broth | Miso | Soup" at bounding box center [43, 203] width 48 height 9
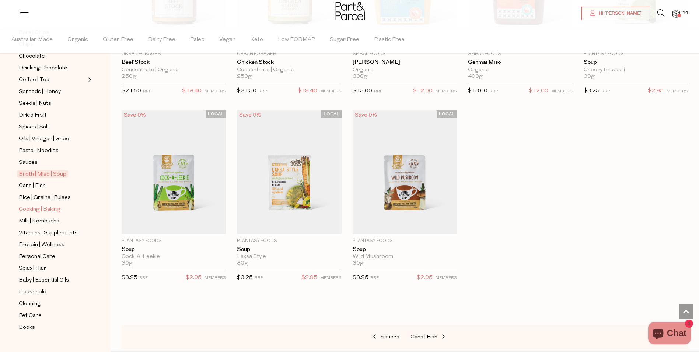
click at [46, 205] on span "Cooking | Baking" at bounding box center [40, 209] width 42 height 9
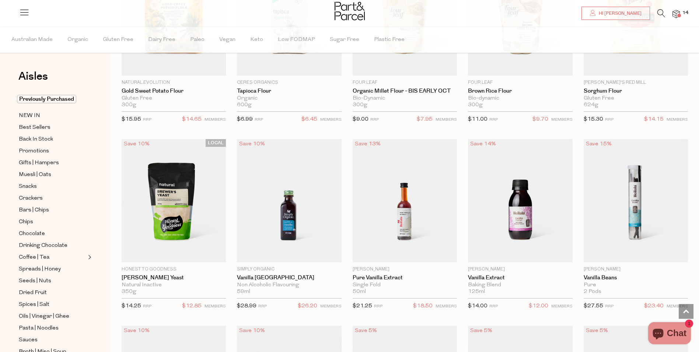
scroll to position [2986, 0]
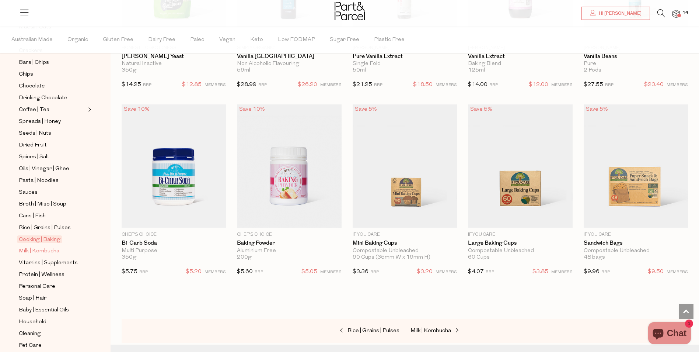
click at [55, 247] on span "Milk | Kombucha" at bounding box center [39, 251] width 41 height 9
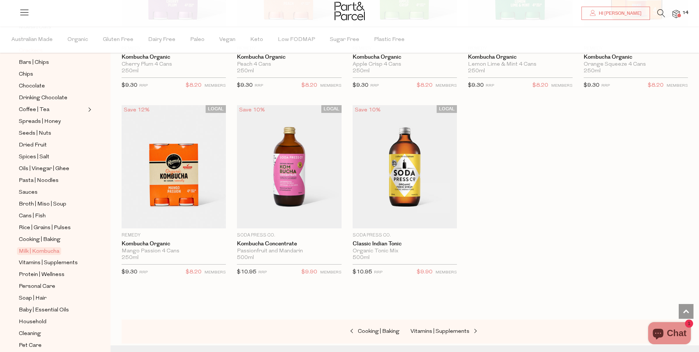
scroll to position [177, 0]
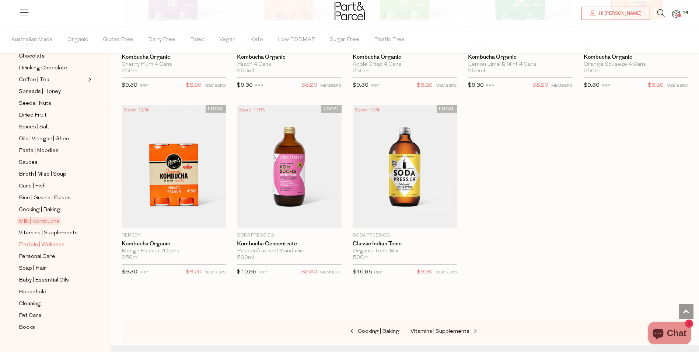
click at [34, 240] on span "Protein | Wellness" at bounding box center [42, 244] width 46 height 9
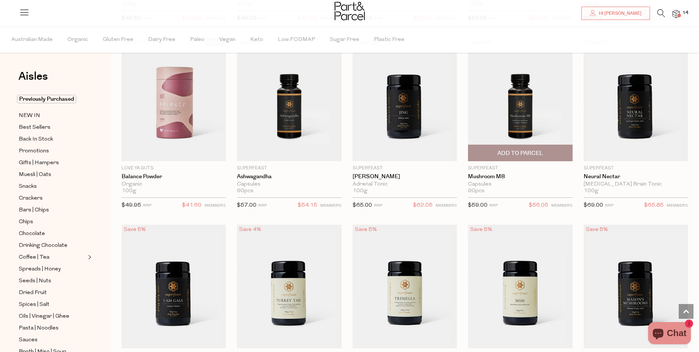
scroll to position [999, 0]
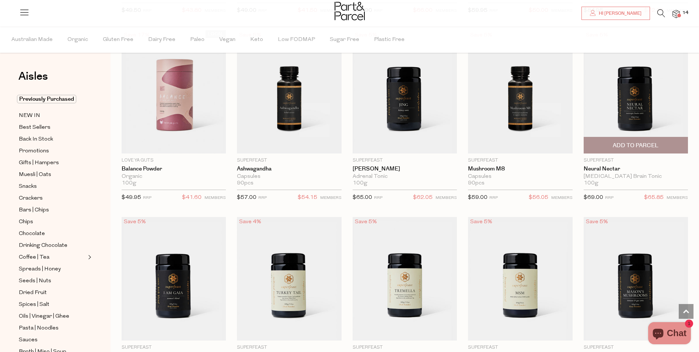
click at [615, 105] on img at bounding box center [636, 91] width 104 height 123
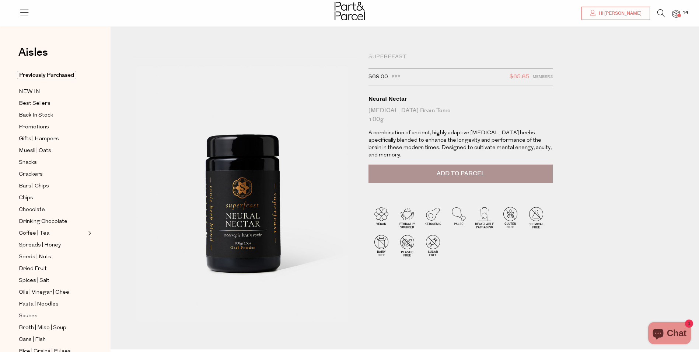
scroll to position [221, 0]
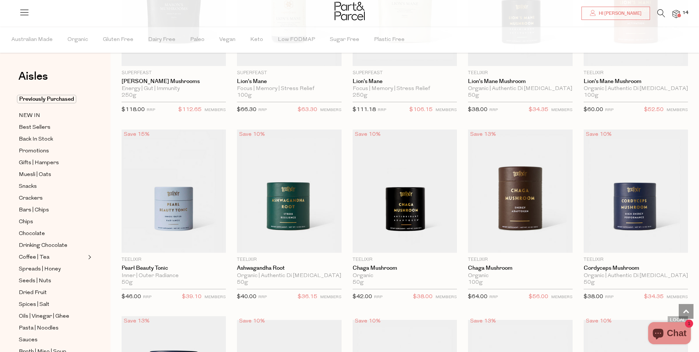
scroll to position [1464, 0]
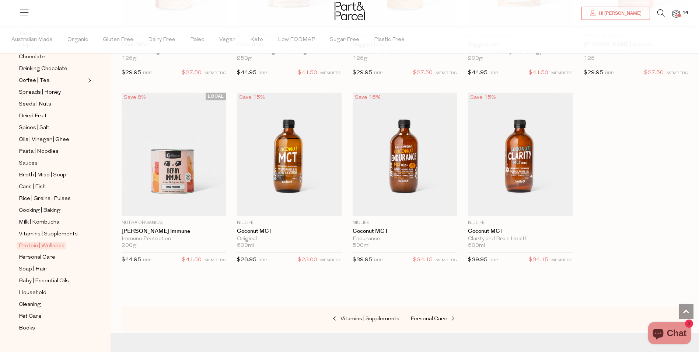
scroll to position [177, 0]
click at [32, 252] on span "Personal Care" at bounding box center [37, 256] width 36 height 9
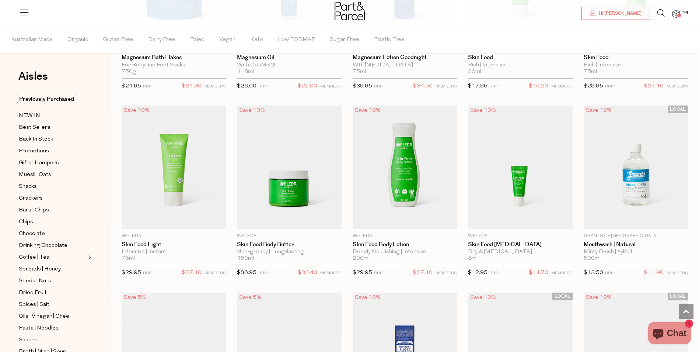
scroll to position [995, 0]
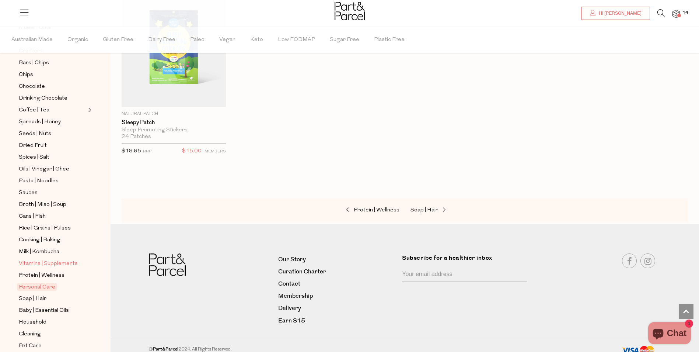
scroll to position [177, 0]
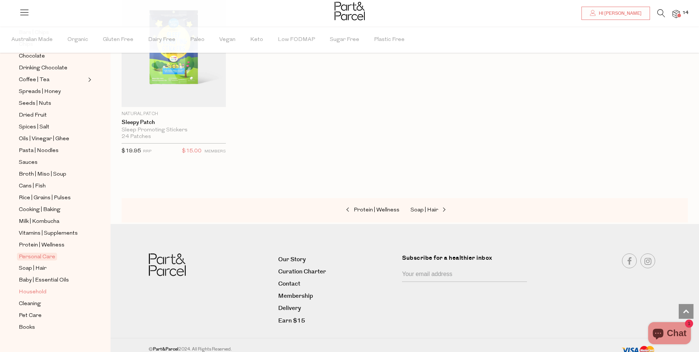
click at [35, 288] on span "Household" at bounding box center [33, 292] width 28 height 9
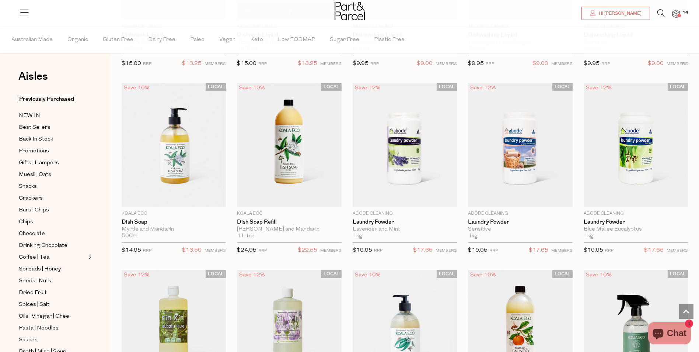
scroll to position [1511, 0]
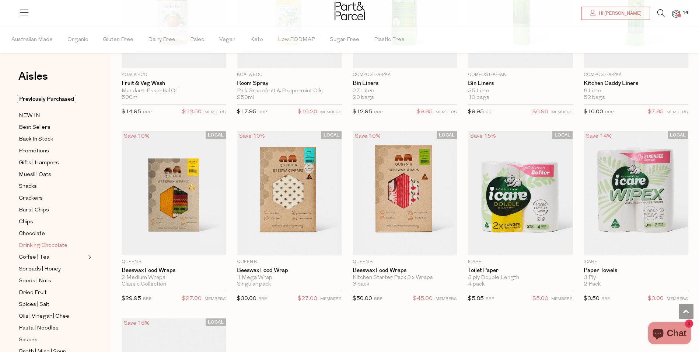
scroll to position [177, 0]
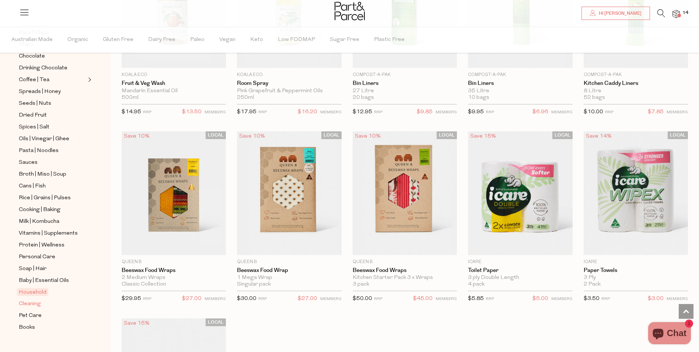
click at [33, 299] on span "Cleaning" at bounding box center [30, 303] width 22 height 9
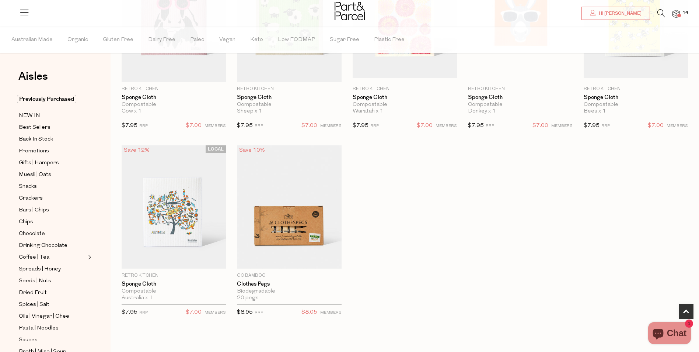
scroll to position [177, 0]
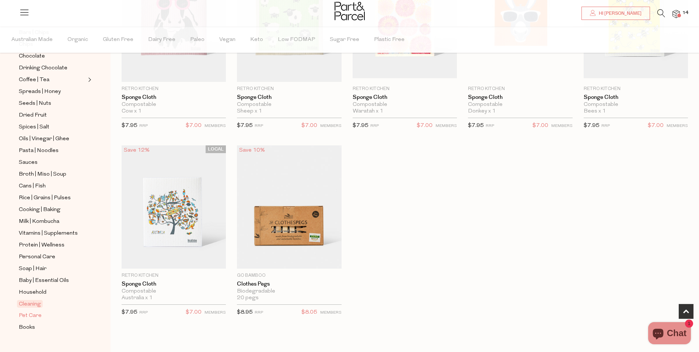
click at [28, 311] on span "Pet Care" at bounding box center [30, 315] width 23 height 9
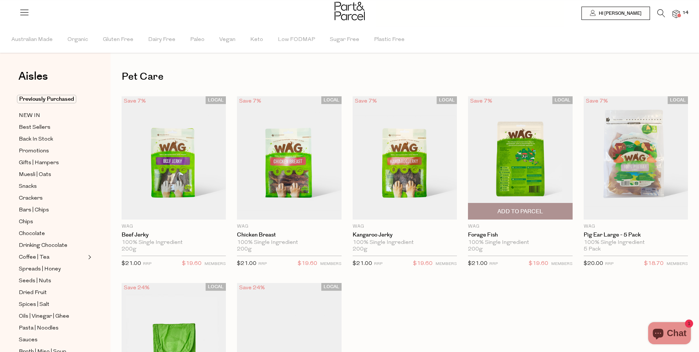
click at [481, 159] on img at bounding box center [520, 157] width 104 height 123
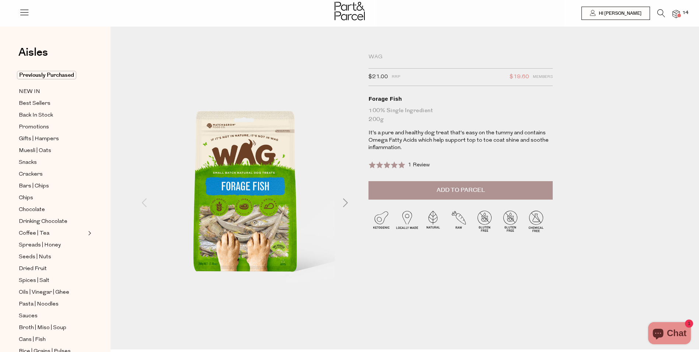
click at [427, 189] on button "Add to Parcel" at bounding box center [461, 190] width 184 height 18
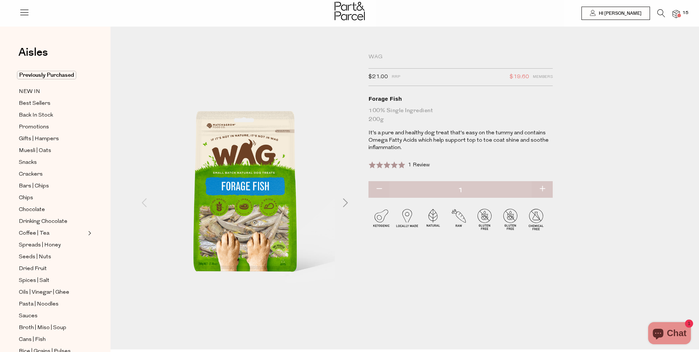
click at [373, 185] on button "button" at bounding box center [379, 189] width 21 height 16
type input "0"
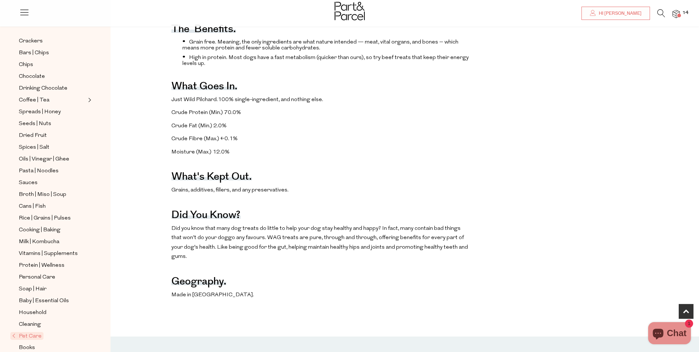
scroll to position [442, 0]
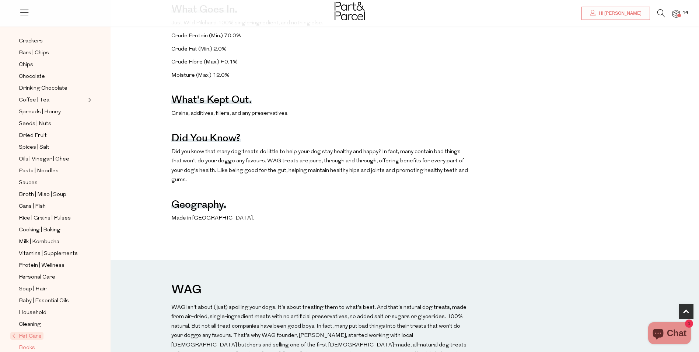
click at [27, 343] on span "Books" at bounding box center [27, 347] width 16 height 9
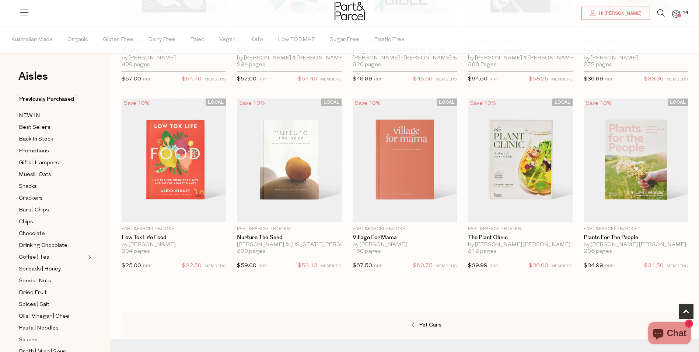
click at [676, 14] on img at bounding box center [676, 14] width 7 height 8
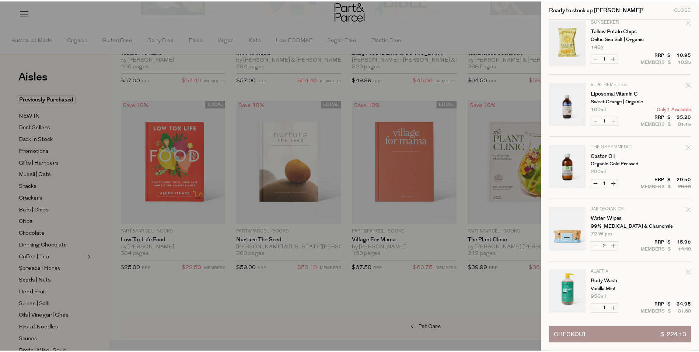
scroll to position [442, 0]
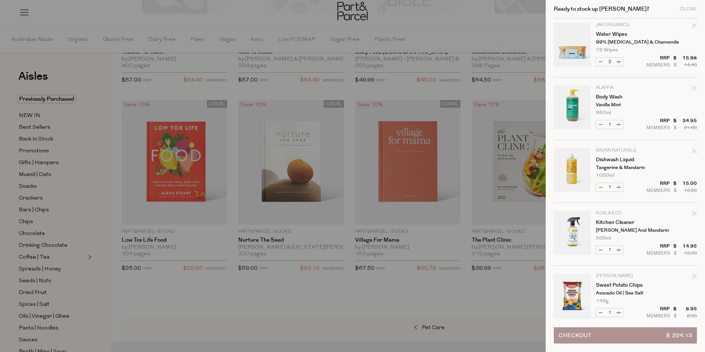
click at [445, 323] on div at bounding box center [352, 176] width 705 height 352
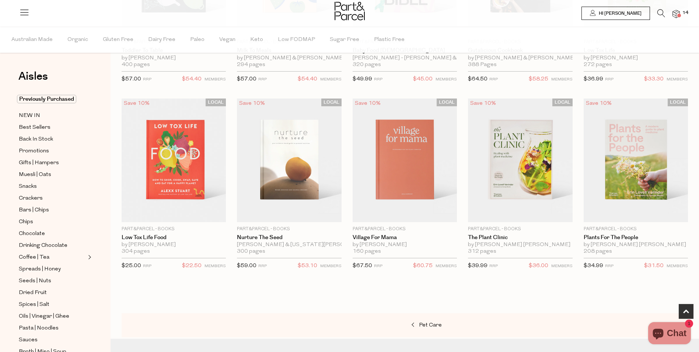
click at [638, 9] on link "Hi [PERSON_NAME]" at bounding box center [616, 13] width 69 height 13
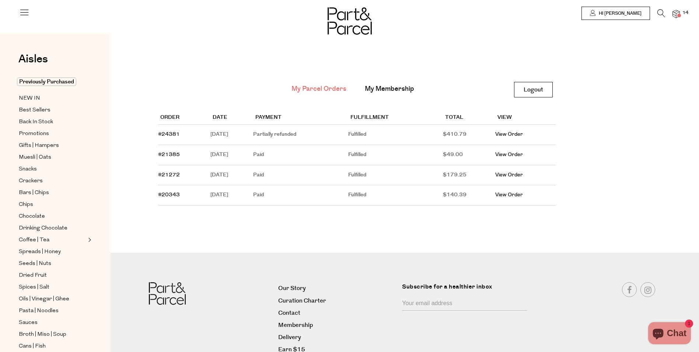
click at [682, 15] on div at bounding box center [349, 13] width 699 height 27
click at [679, 15] on span at bounding box center [679, 16] width 4 height 4
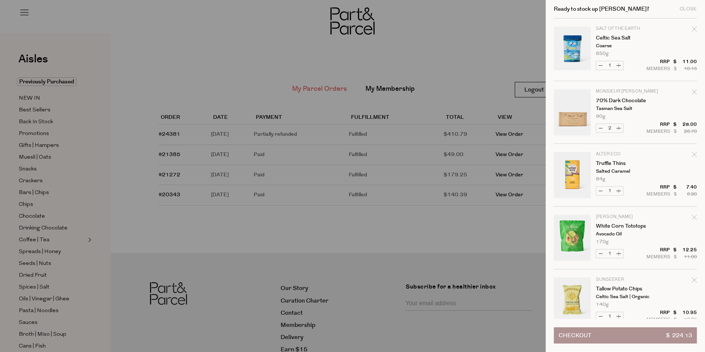
click at [480, 39] on div at bounding box center [352, 176] width 705 height 352
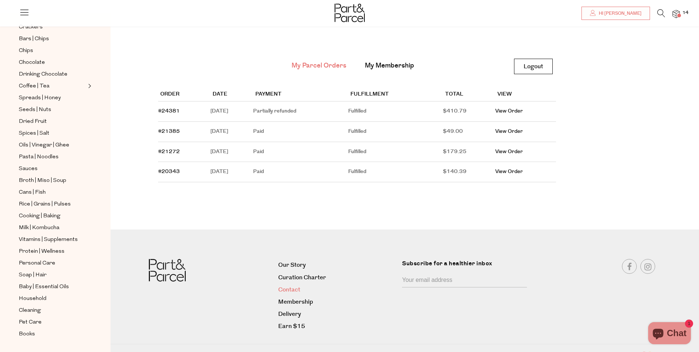
scroll to position [36, 0]
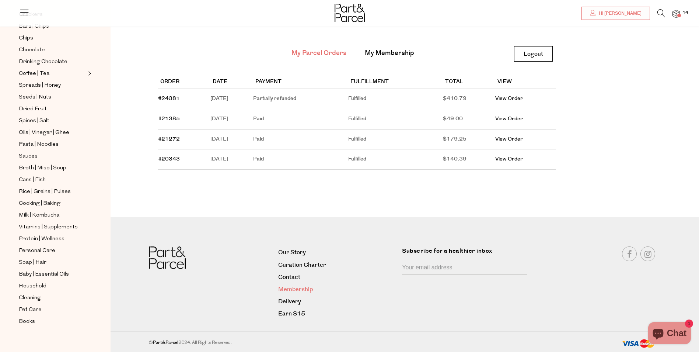
click at [297, 289] on link "Membership" at bounding box center [337, 289] width 118 height 10
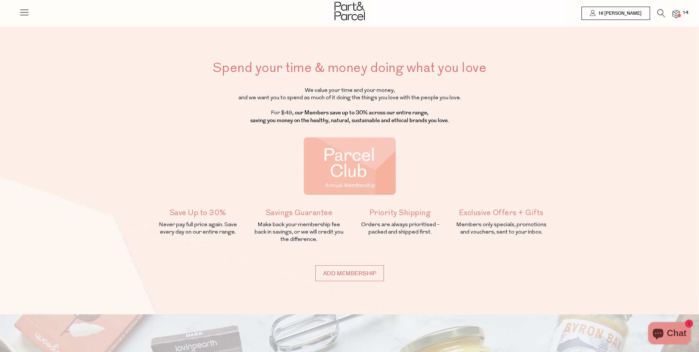
click at [329, 274] on input "Add membership" at bounding box center [350, 273] width 69 height 16
type input "ADDED"
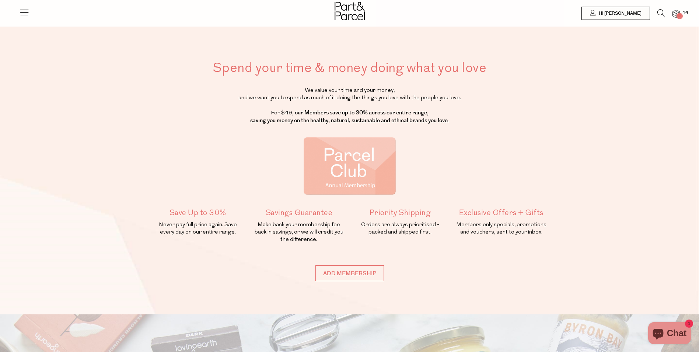
type input "ADDED"
click at [677, 15] on img at bounding box center [676, 14] width 7 height 8
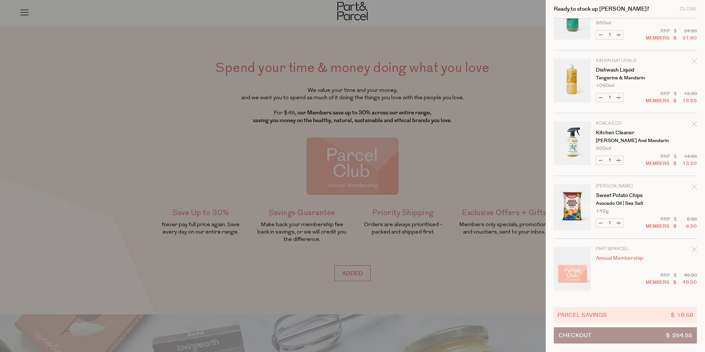
scroll to position [532, 0]
click at [623, 333] on button "Checkout $ 254.55" at bounding box center [625, 335] width 143 height 16
